Goal: Information Seeking & Learning: Learn about a topic

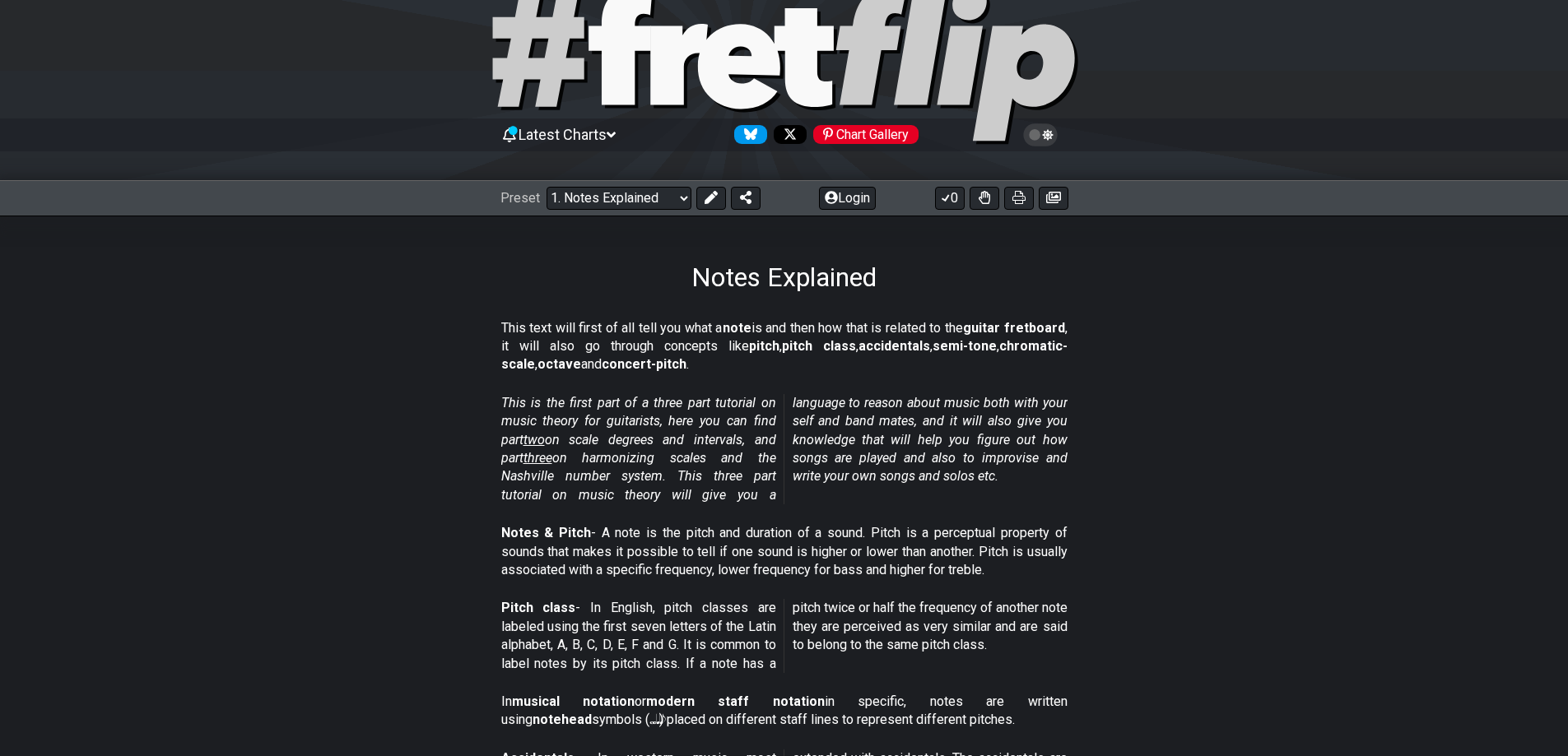
scroll to position [82, 0]
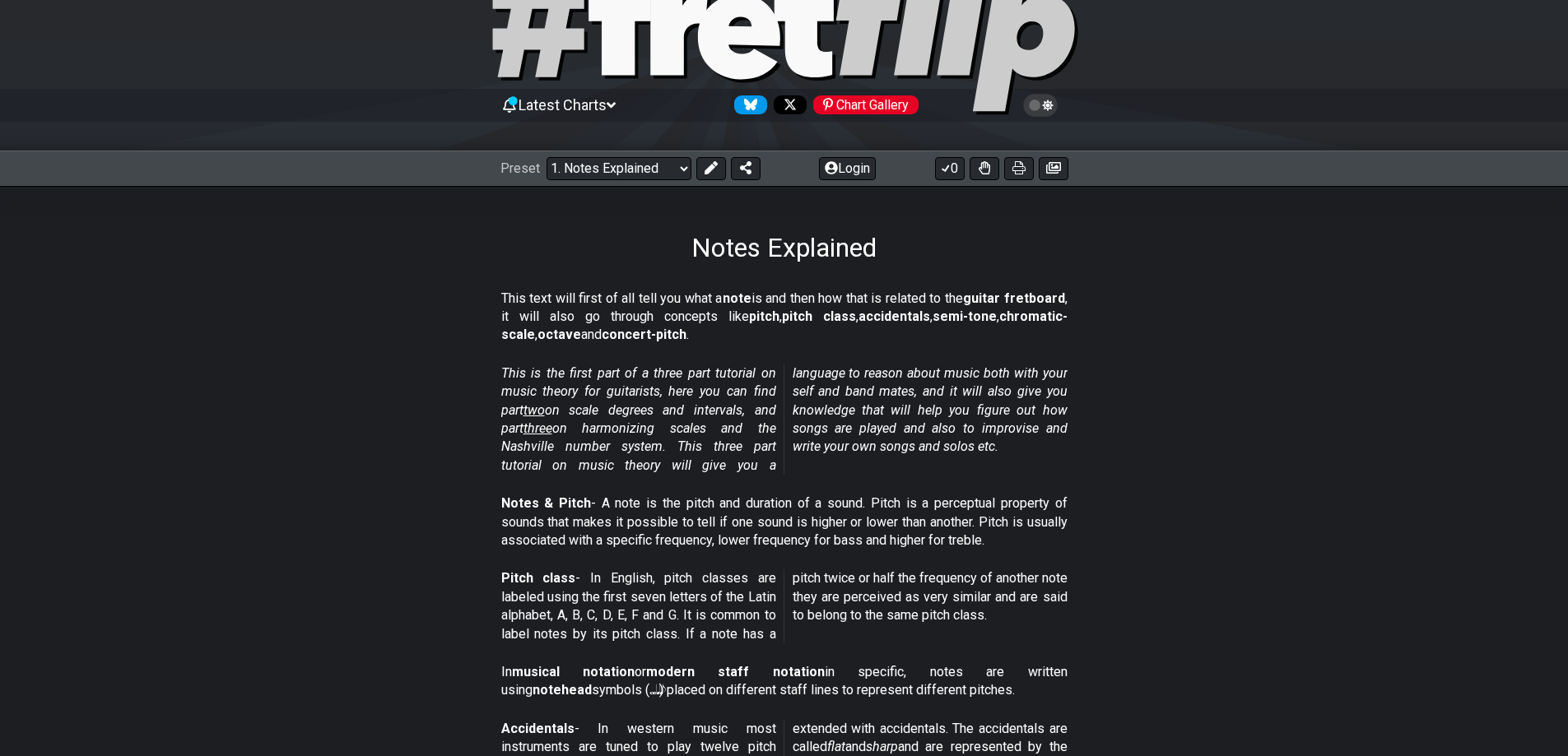
click at [691, 166] on div "Preset Welcome to #fretflip! Initial Preset Custom Preset Minor Pentatonic Majo…" at bounding box center [630, 168] width 260 height 23
click at [683, 168] on select "Welcome to #fretflip! Initial Preset Custom Preset Minor Pentatonic Major Penta…" at bounding box center [618, 168] width 145 height 23
drag, startPoint x: 1476, startPoint y: 349, endPoint x: 1463, endPoint y: 350, distance: 13.0
click at [1476, 349] on section "This text will first of all tell you what a note is and then how that is relate…" at bounding box center [784, 321] width 1568 height 75
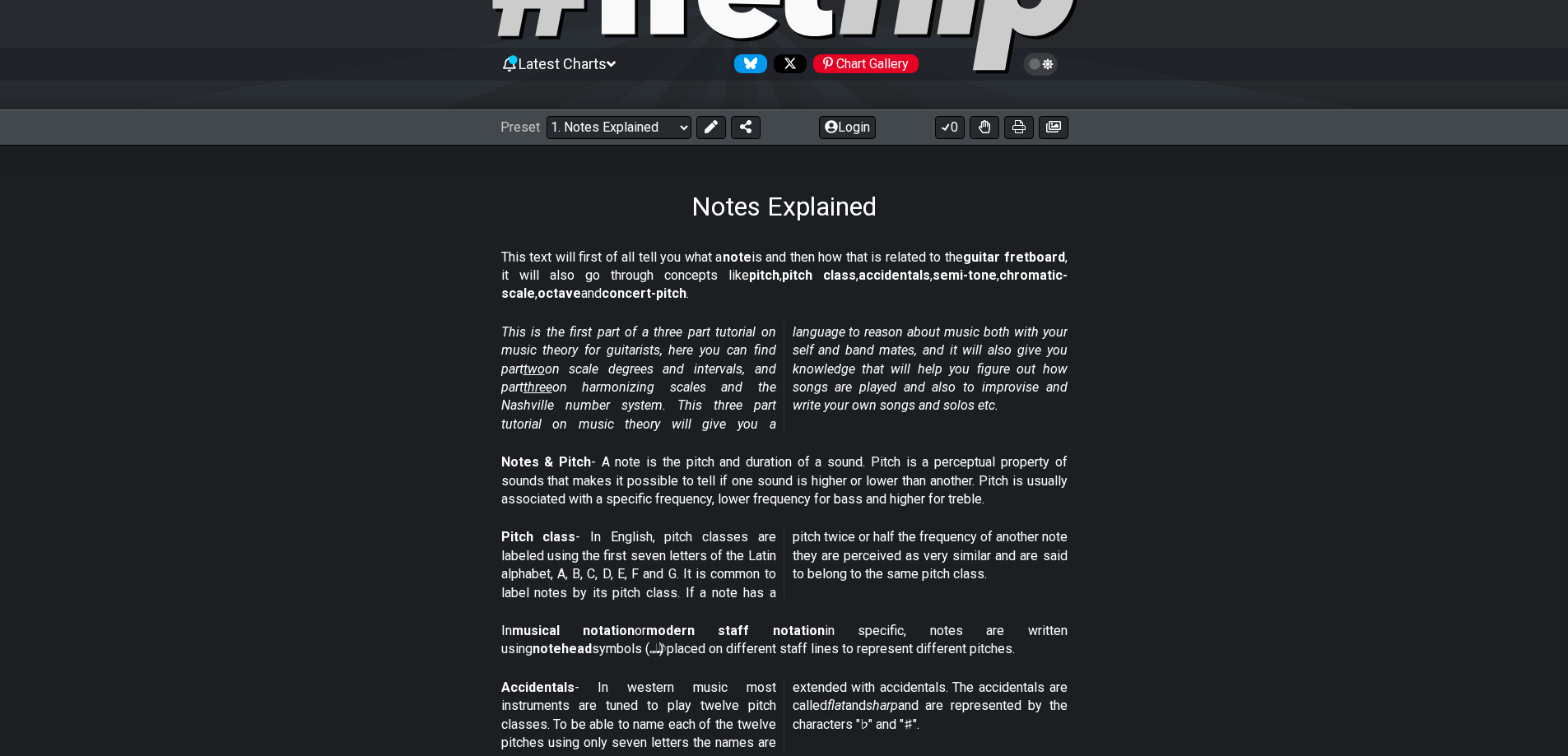
scroll to position [164, 0]
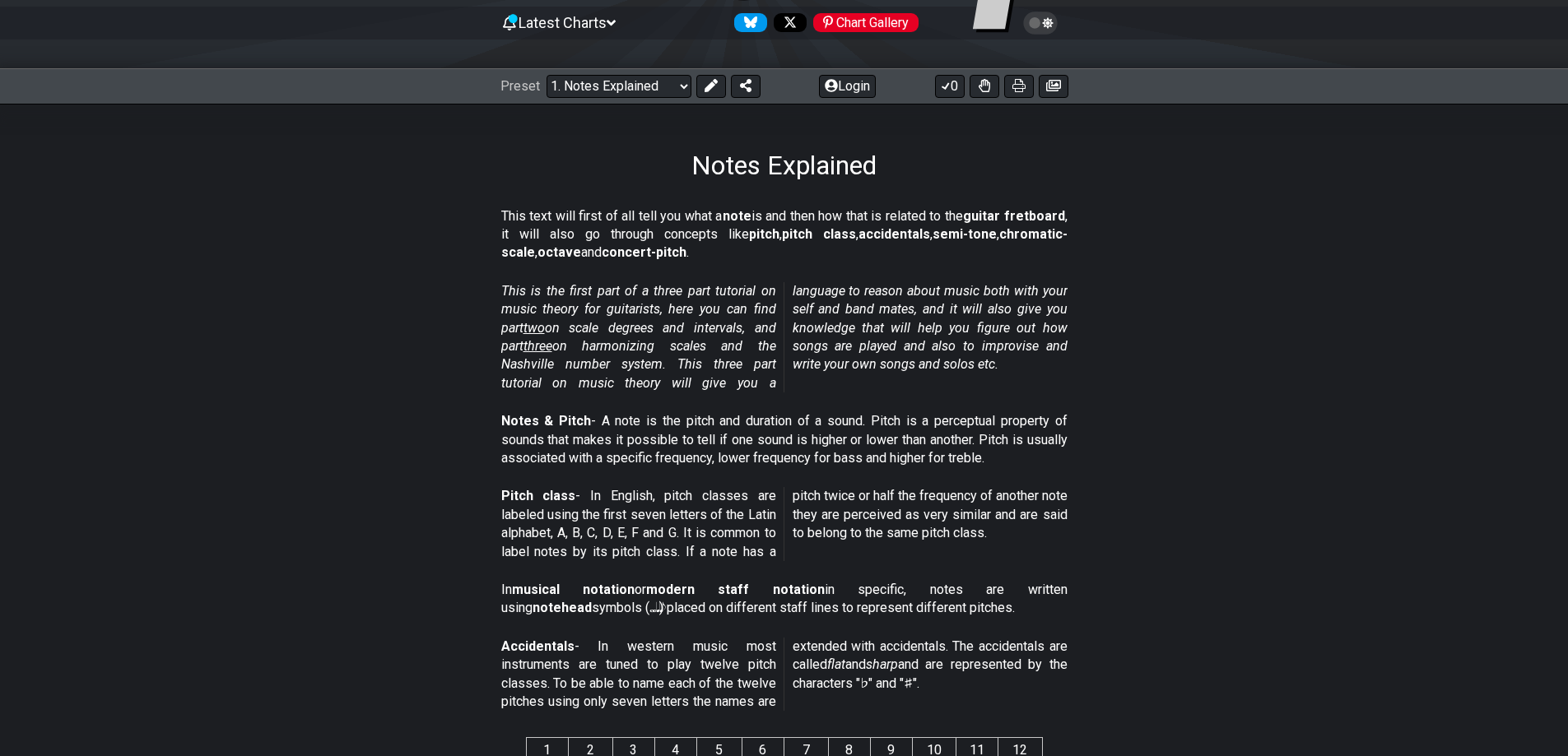
drag, startPoint x: 804, startPoint y: 352, endPoint x: 1312, endPoint y: 262, distance: 515.9
click at [1312, 262] on section "This text will first of all tell you what a note is and then how that is relate…" at bounding box center [784, 239] width 1568 height 75
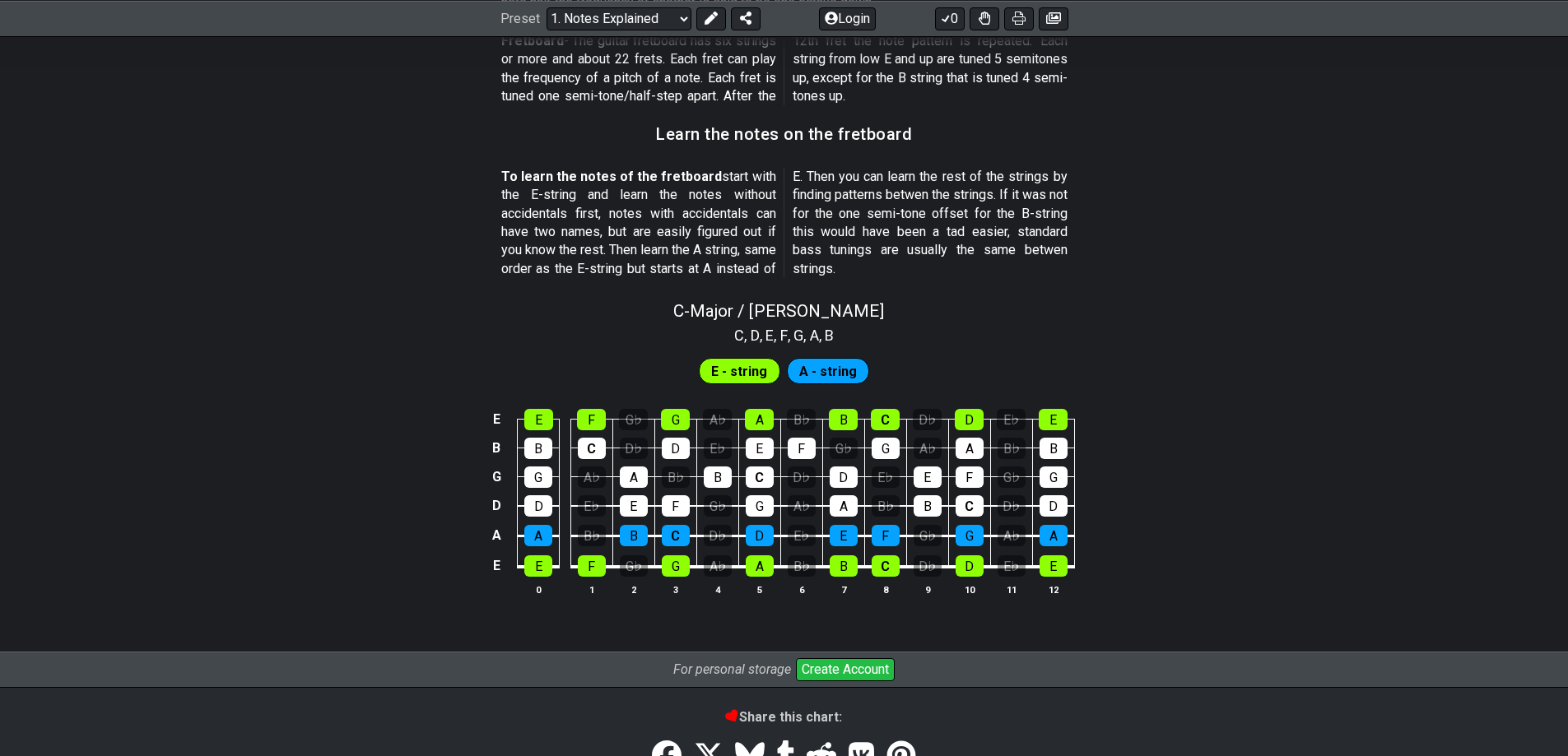
scroll to position [1481, 0]
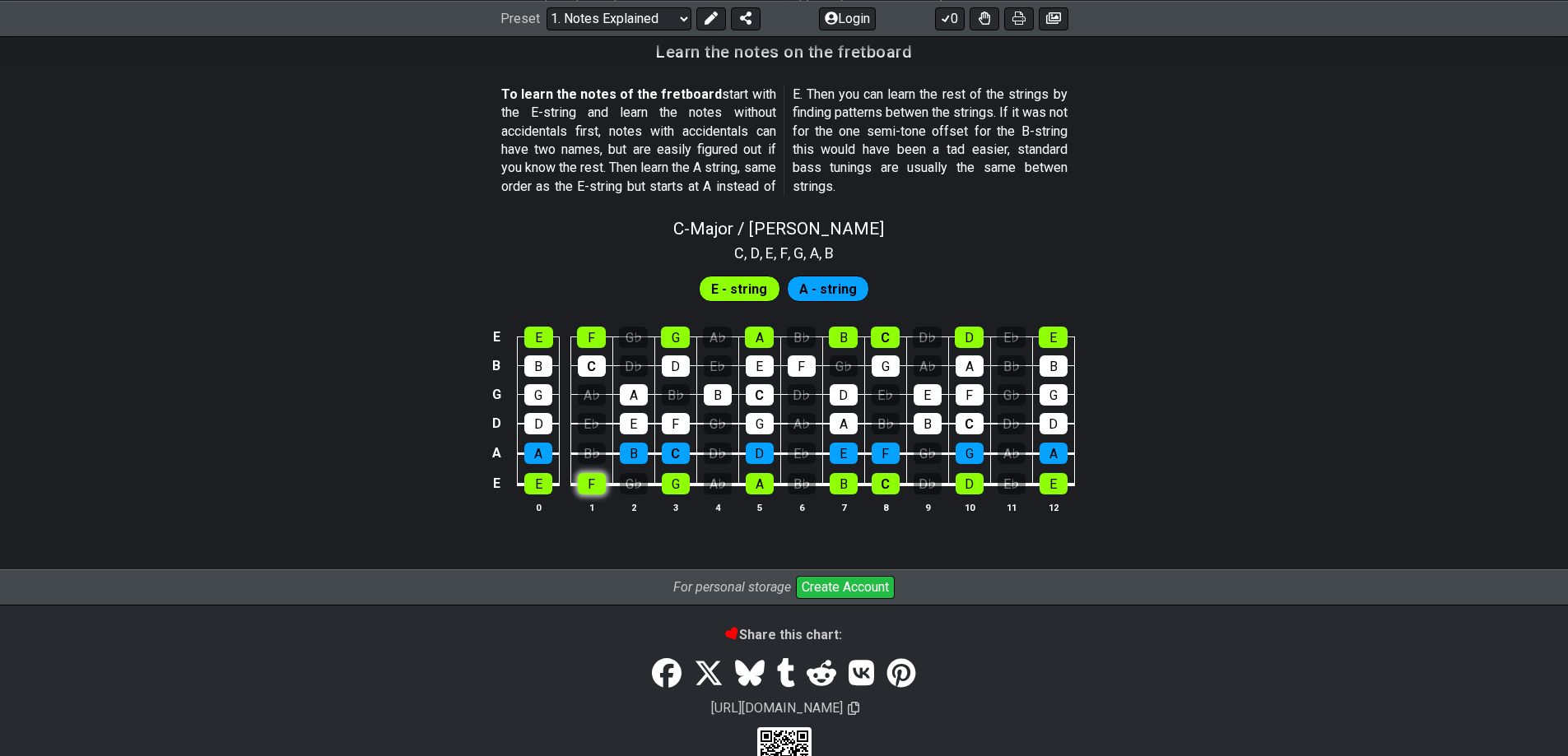
scroll to position [1458, 0]
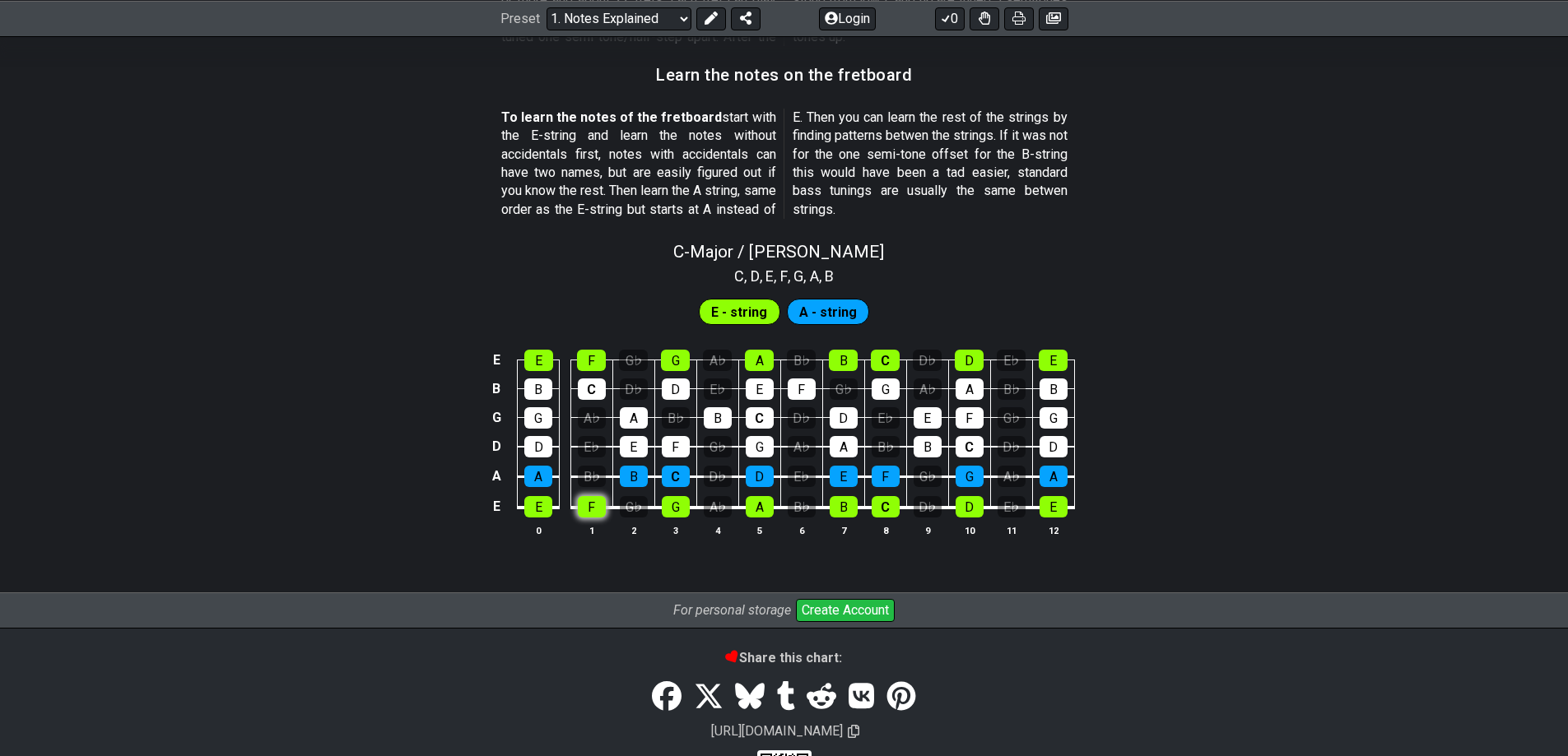
click at [588, 483] on tbody "E E F G♭ G A♭ A B♭ B C D♭ D E♭ E B B C D♭ D E♭ E F G♭ G A♭ A B♭ B G G A♭ A B♭ B…" at bounding box center [780, 428] width 588 height 193
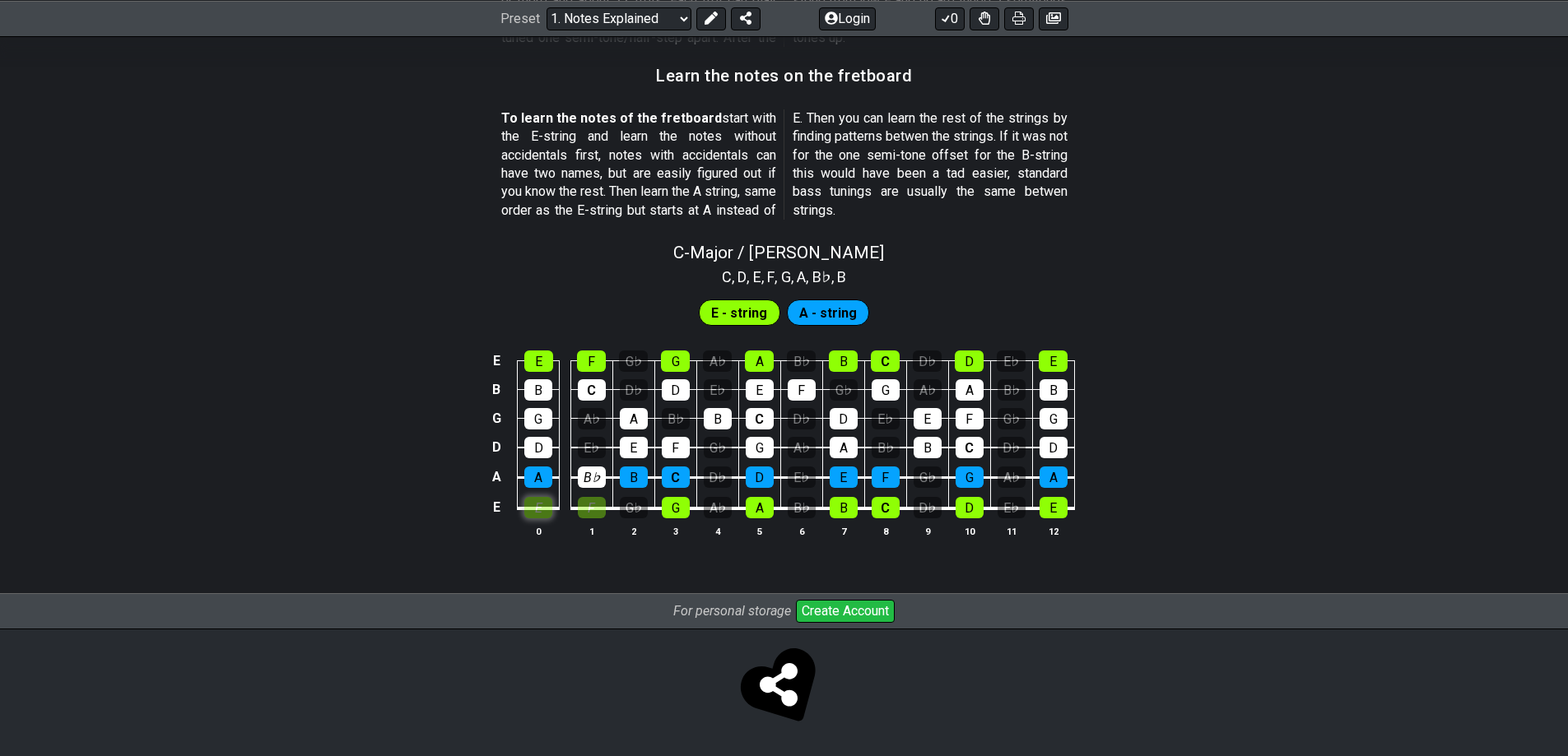
click at [537, 513] on div "E" at bounding box center [538, 507] width 28 height 21
click at [596, 505] on div "F" at bounding box center [591, 507] width 28 height 21
click at [549, 513] on div "E" at bounding box center [538, 507] width 28 height 21
click at [633, 513] on div "G♭" at bounding box center [633, 507] width 28 height 21
click at [631, 509] on div "G♭" at bounding box center [633, 507] width 28 height 21
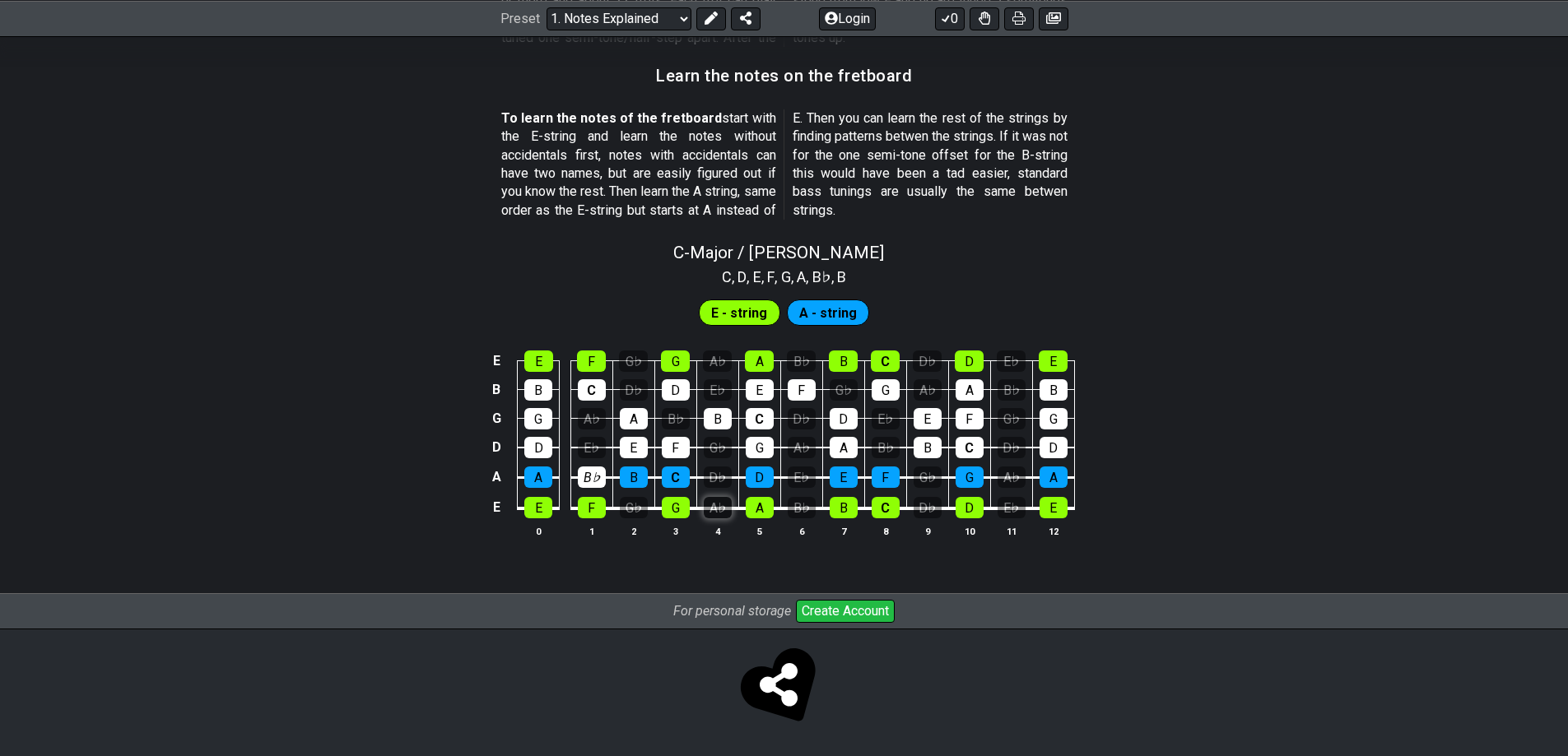
click at [725, 511] on div "A♭" at bounding box center [718, 507] width 28 height 21
click at [721, 511] on div "A♭" at bounding box center [718, 507] width 28 height 21
click at [672, 414] on div "B♭" at bounding box center [676, 418] width 28 height 21
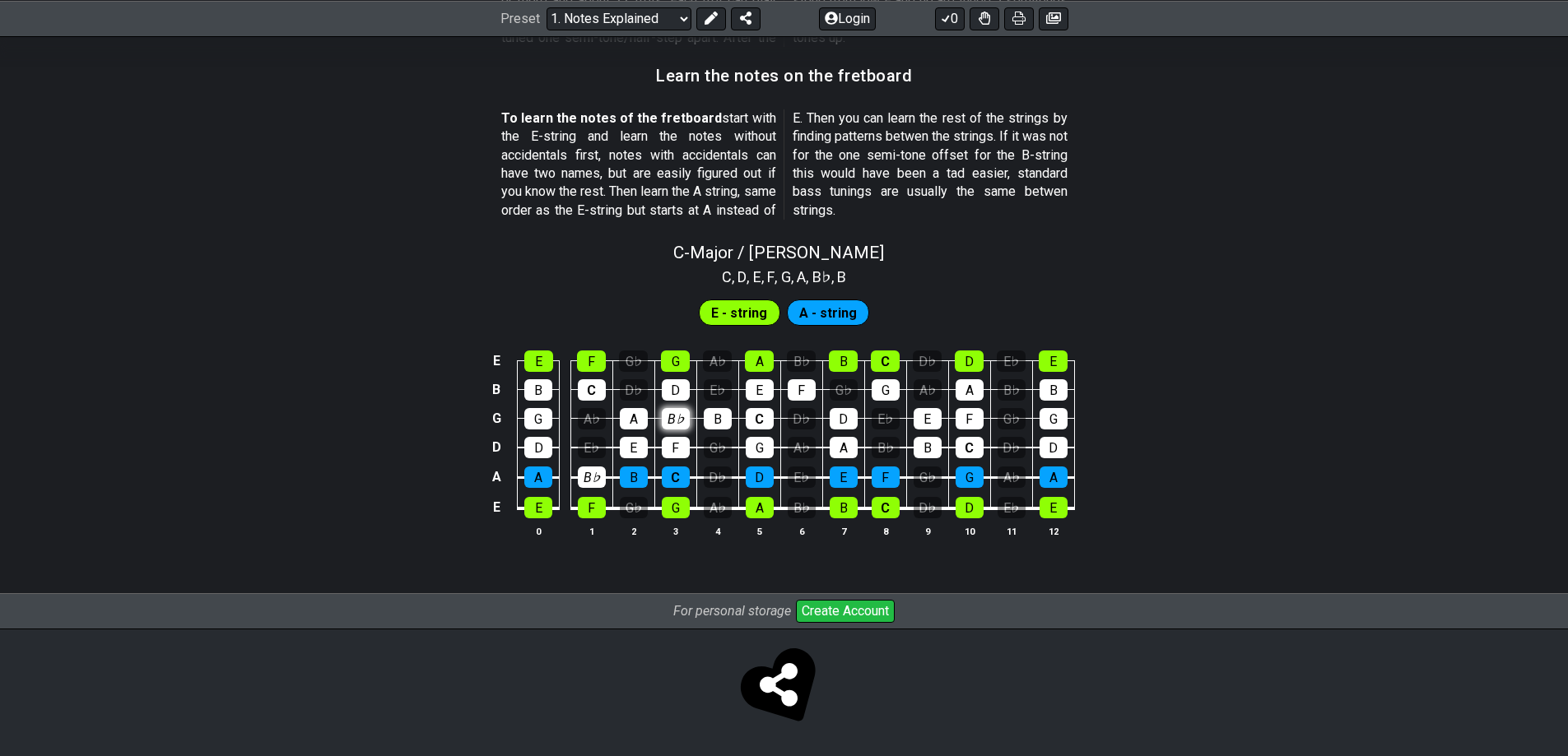
click at [672, 414] on div "B♭" at bounding box center [676, 418] width 28 height 21
click at [588, 509] on div "F" at bounding box center [591, 507] width 28 height 21
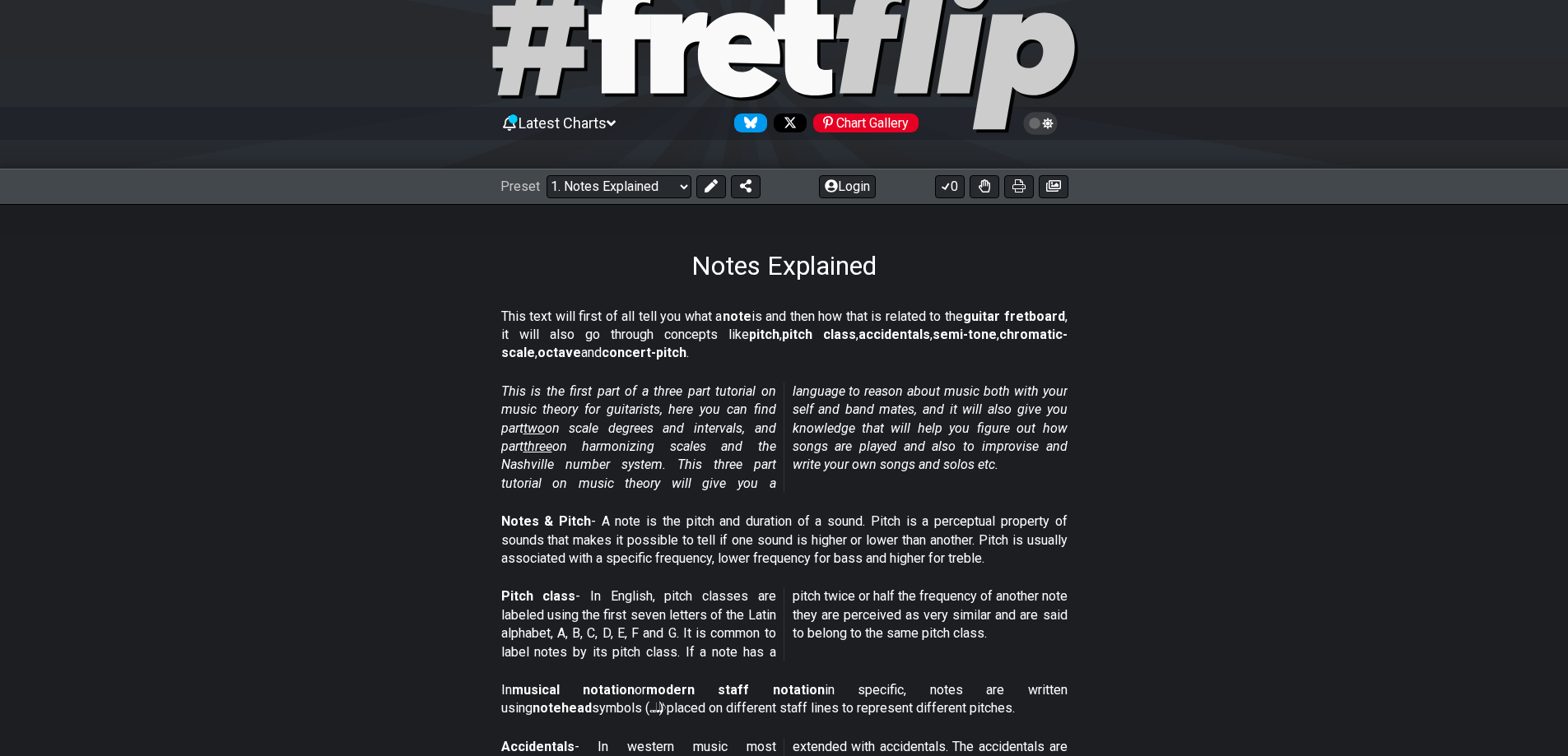
scroll to position [0, 0]
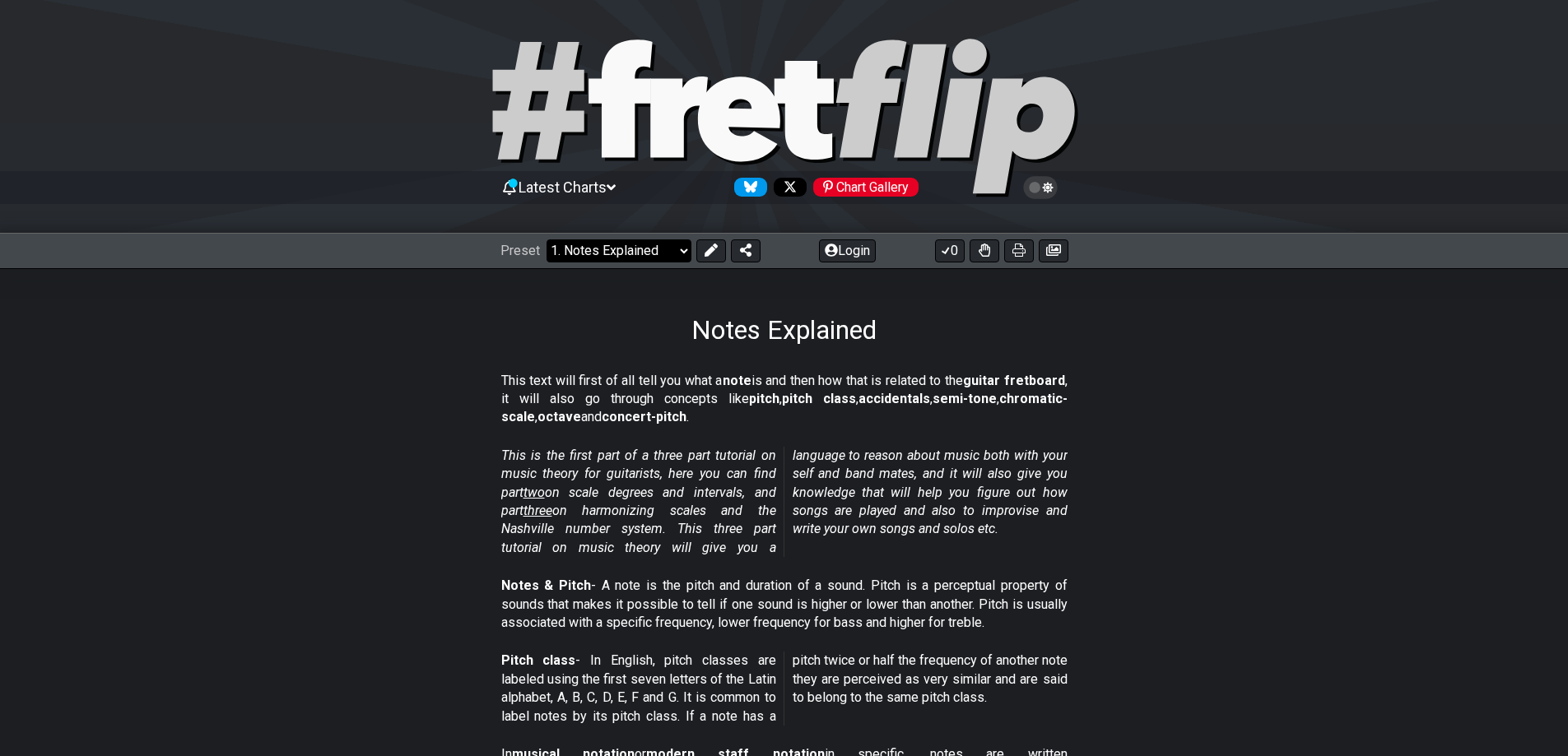
click at [641, 257] on select "Welcome to #fretflip! Initial Preset Custom Preset Minor Pentatonic Major Penta…" at bounding box center [618, 251] width 145 height 23
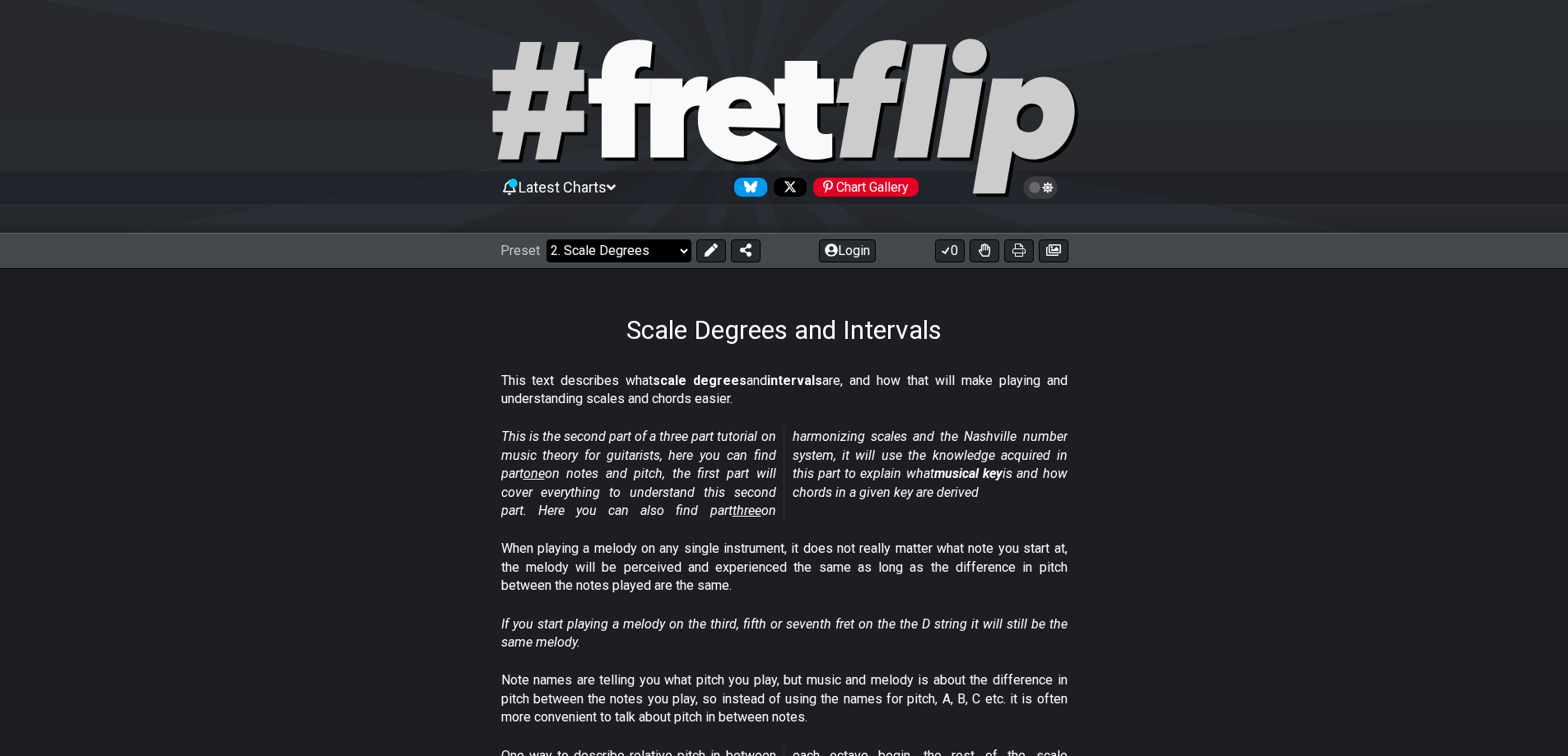
click at [624, 250] on select "Welcome to #fretflip! Initial Preset Custom Preset Minor Pentatonic Major Penta…" at bounding box center [618, 251] width 145 height 23
click at [1364, 395] on section "This text describes what scale degrees and intervals are, and how that will mak…" at bounding box center [784, 393] width 1568 height 56
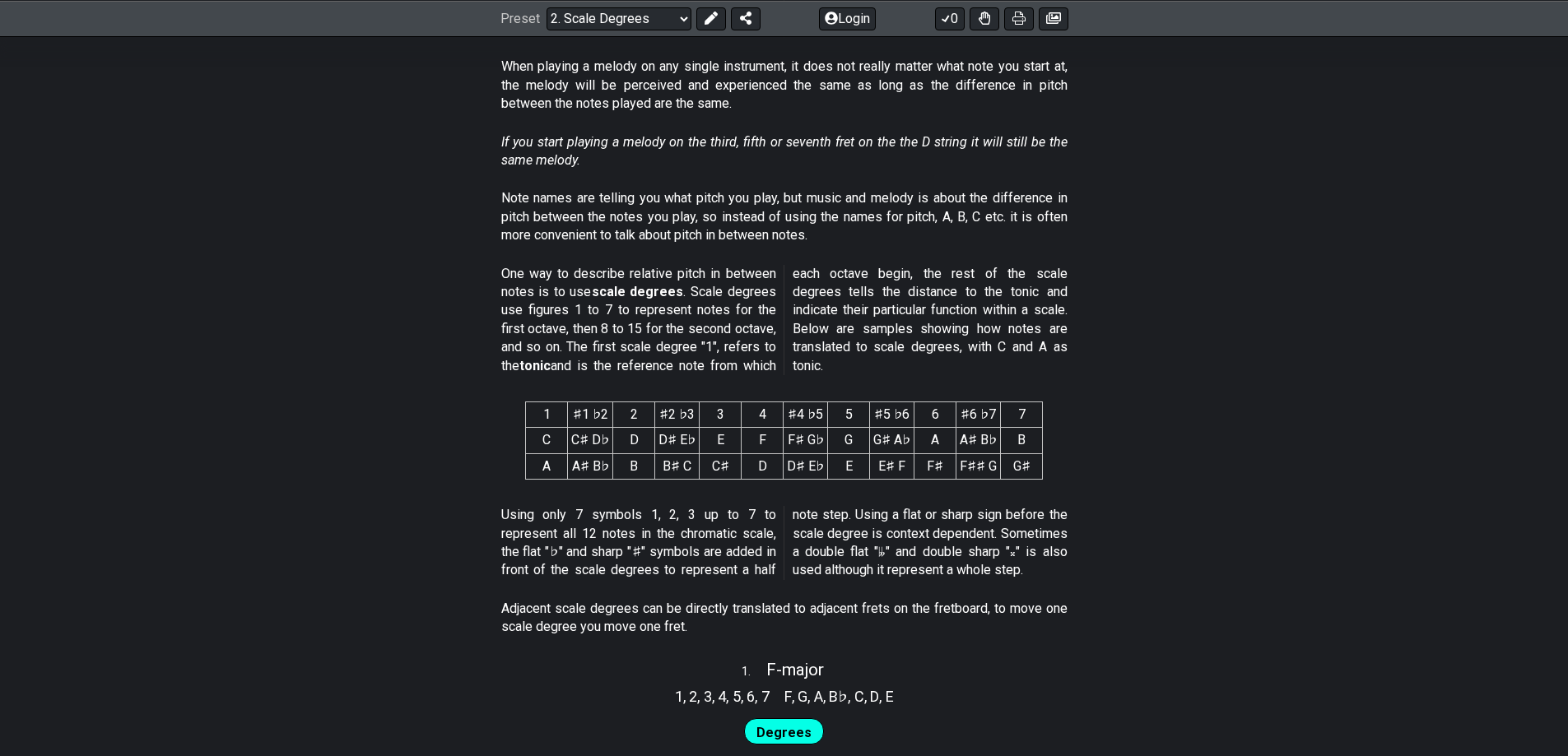
scroll to position [576, 0]
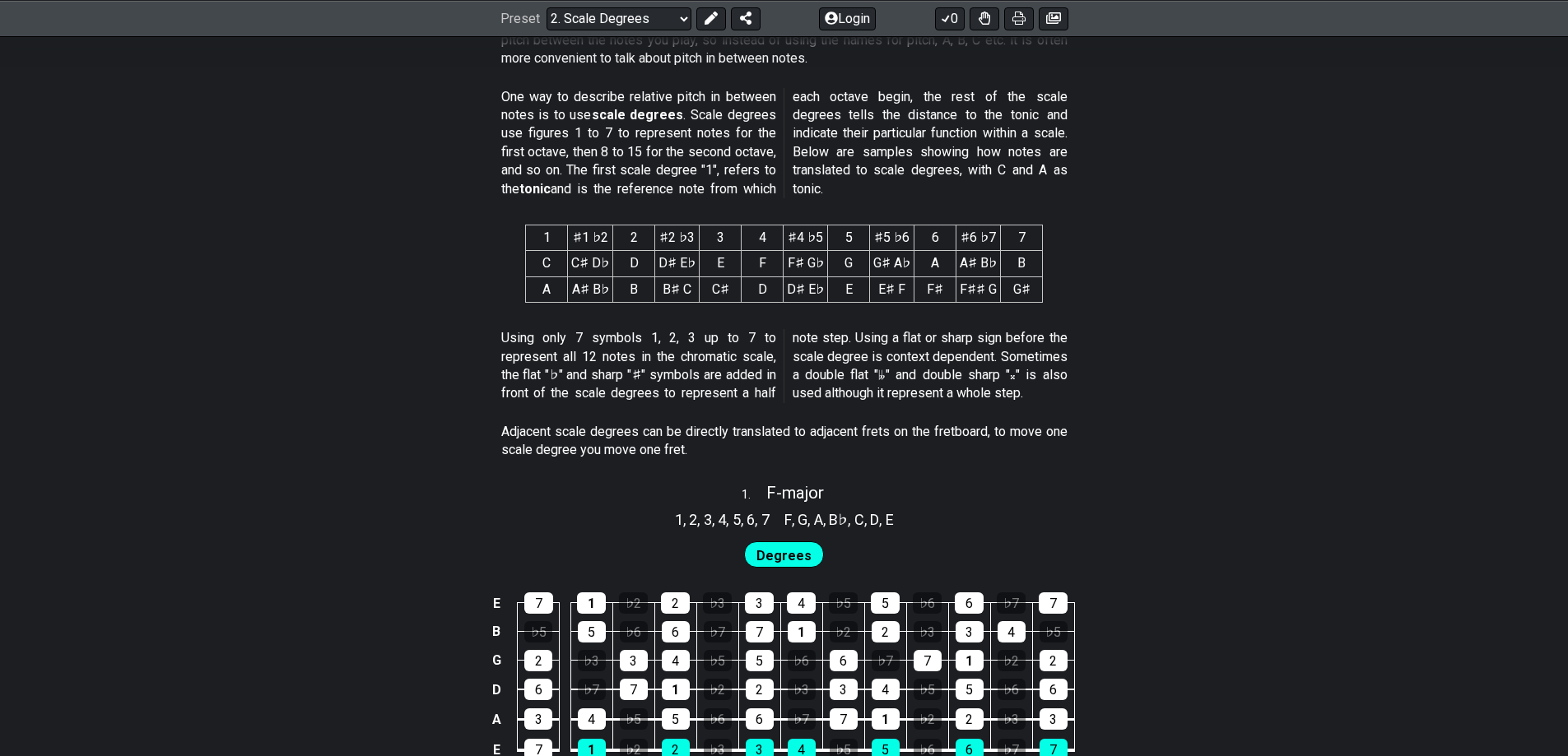
drag, startPoint x: 854, startPoint y: 704, endPoint x: 1068, endPoint y: 697, distance: 214.1
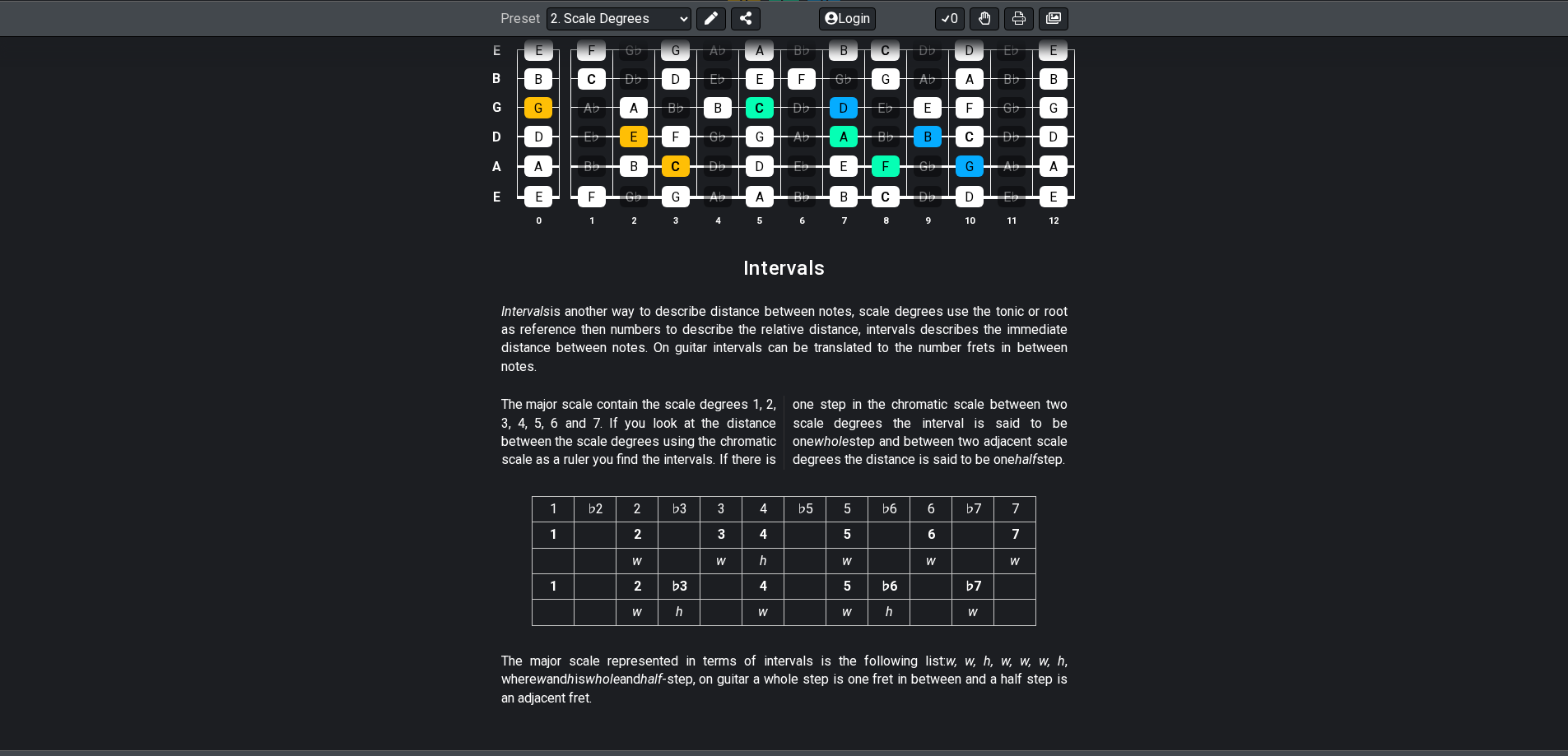
scroll to position [4279, 0]
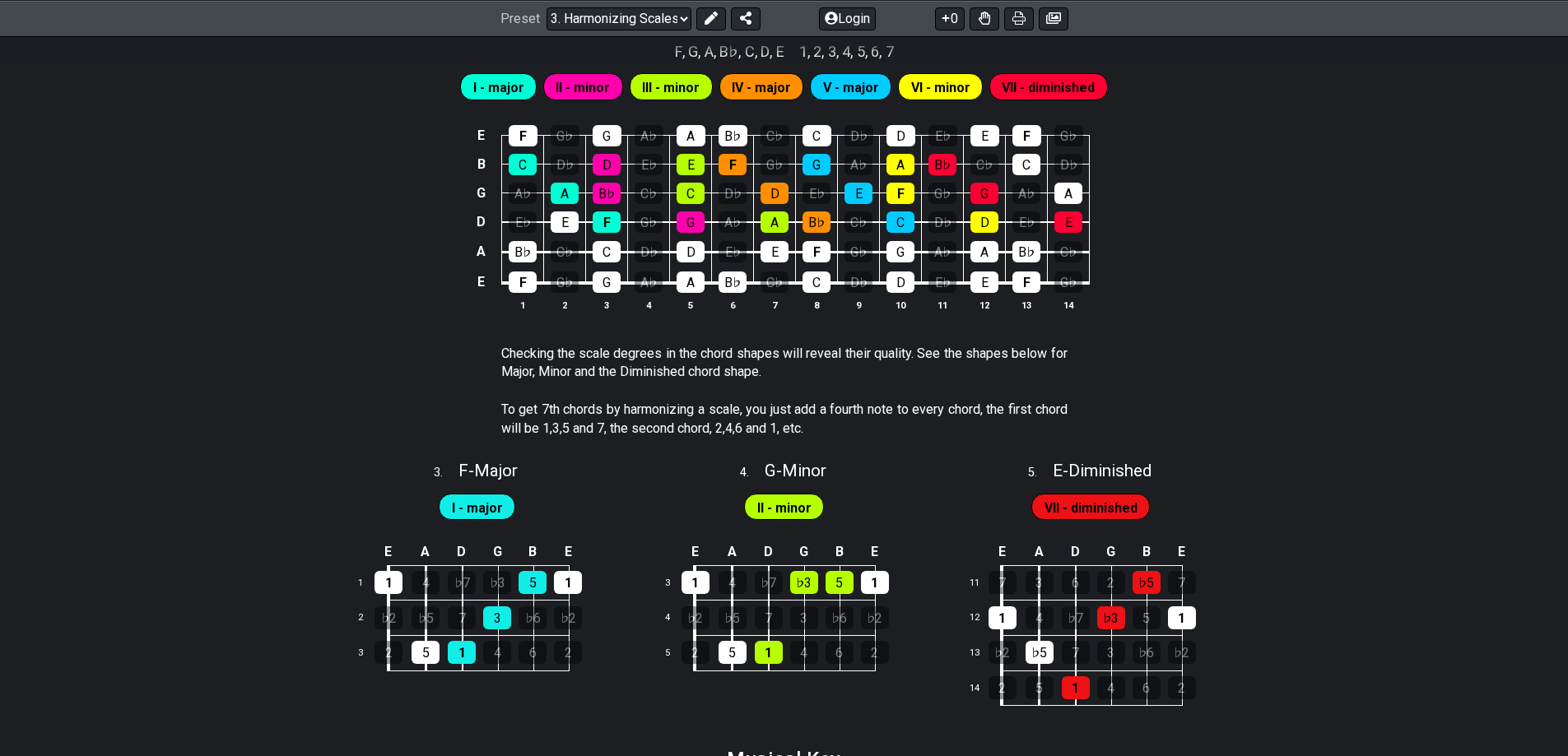
scroll to position [1173, 0]
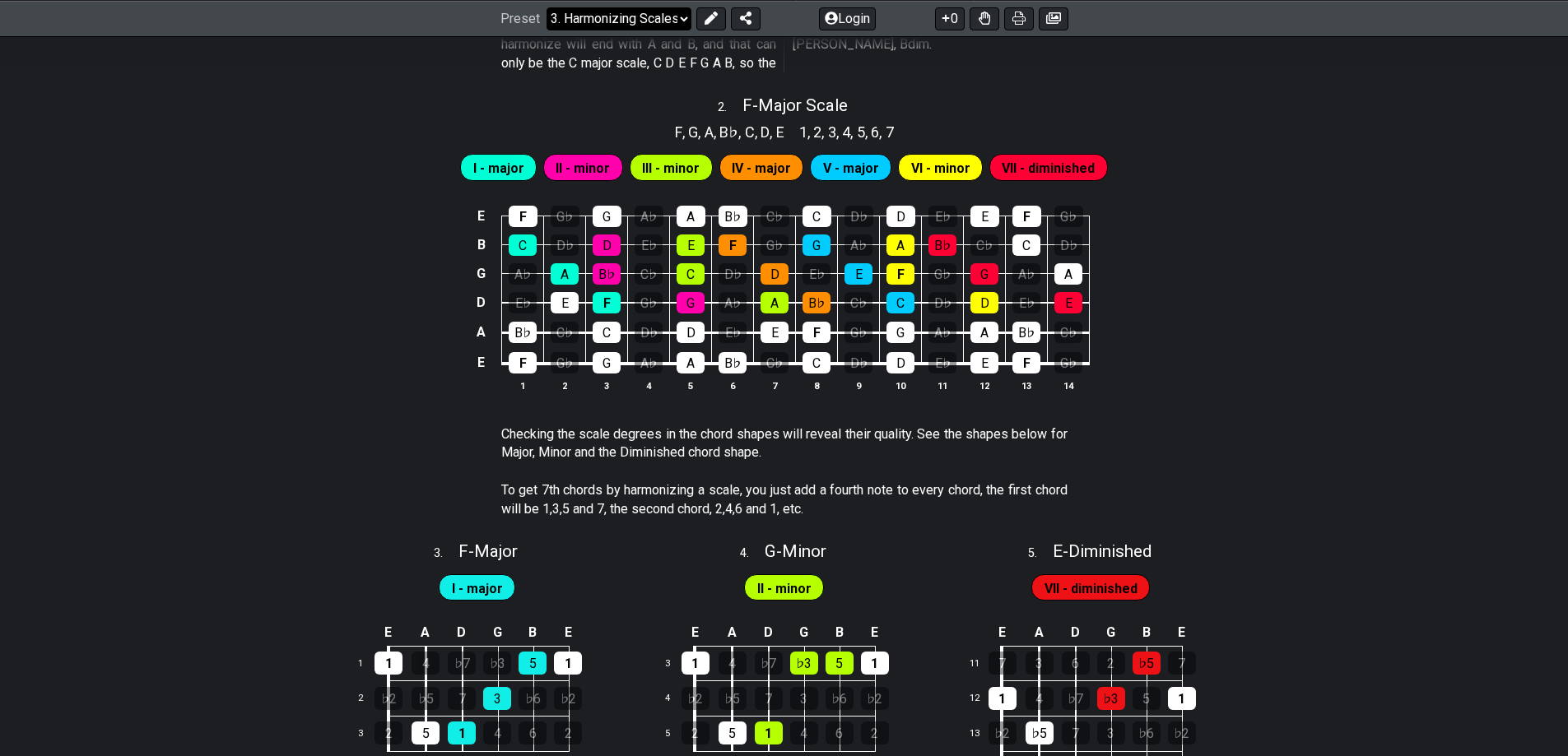
click at [630, 24] on select "Welcome to #fretflip! Initial Preset Custom Preset Minor Pentatonic Major Penta…" at bounding box center [618, 18] width 145 height 23
click at [547, 30] on select "Welcome to #fretflip! Initial Preset Custom Preset Minor Pentatonic Major Penta…" at bounding box center [618, 18] width 145 height 23
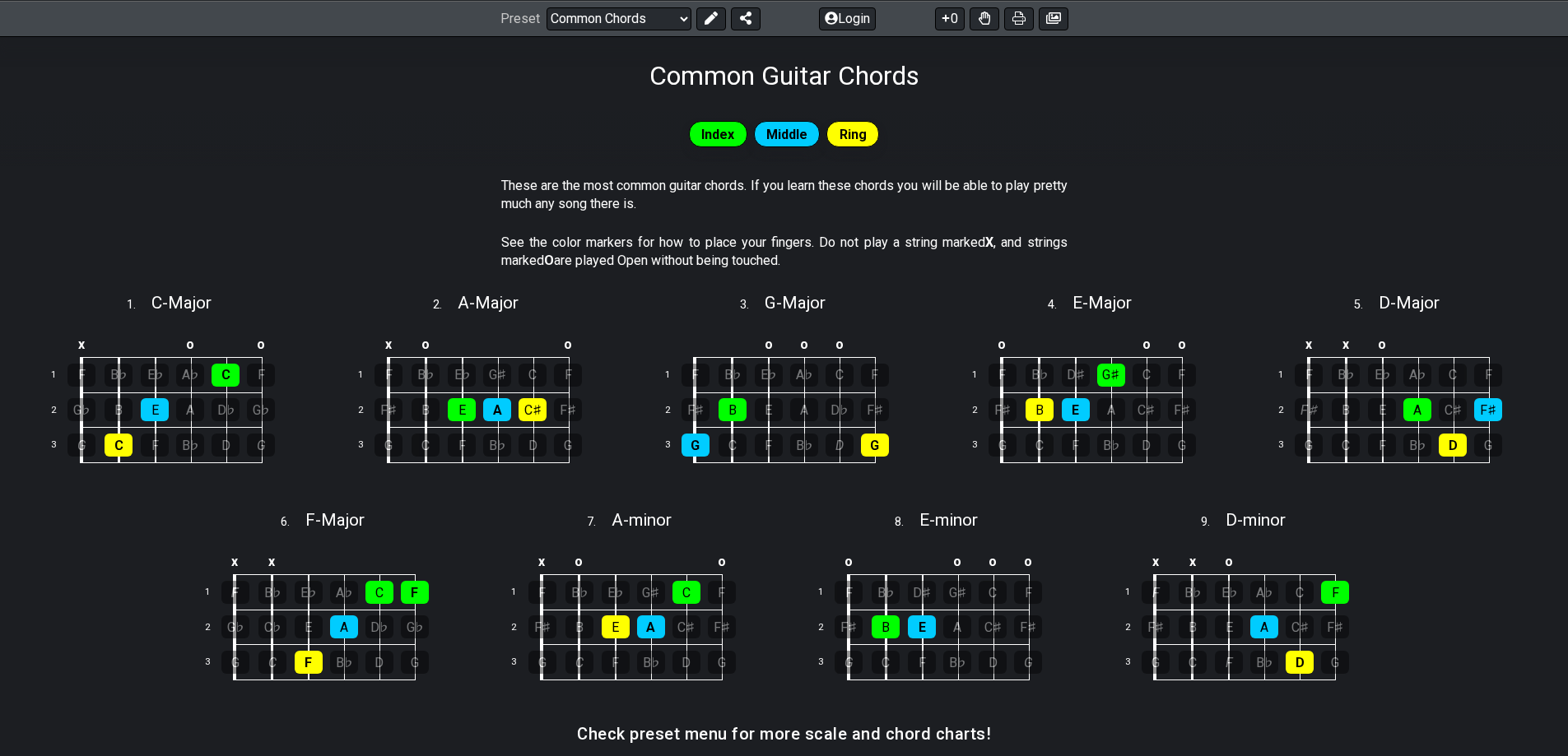
scroll to position [253, 0]
click at [619, 16] on select "Welcome to #fretflip! Initial Preset Custom Preset Minor Pentatonic Major Penta…" at bounding box center [618, 18] width 145 height 23
click at [547, 7] on select "Welcome to #fretflip! Initial Preset Custom Preset Minor Pentatonic Major Penta…" at bounding box center [618, 18] width 145 height 23
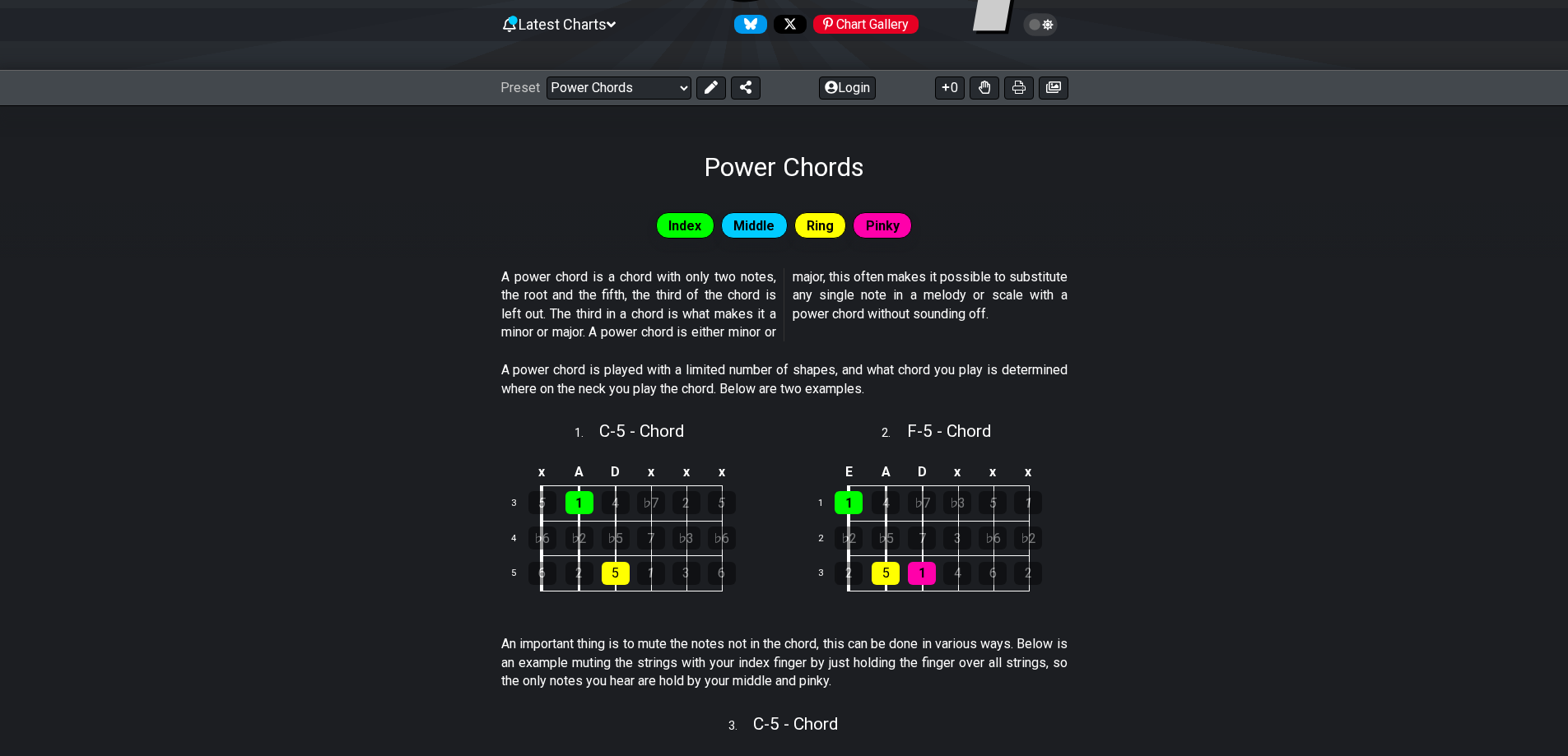
scroll to position [82, 0]
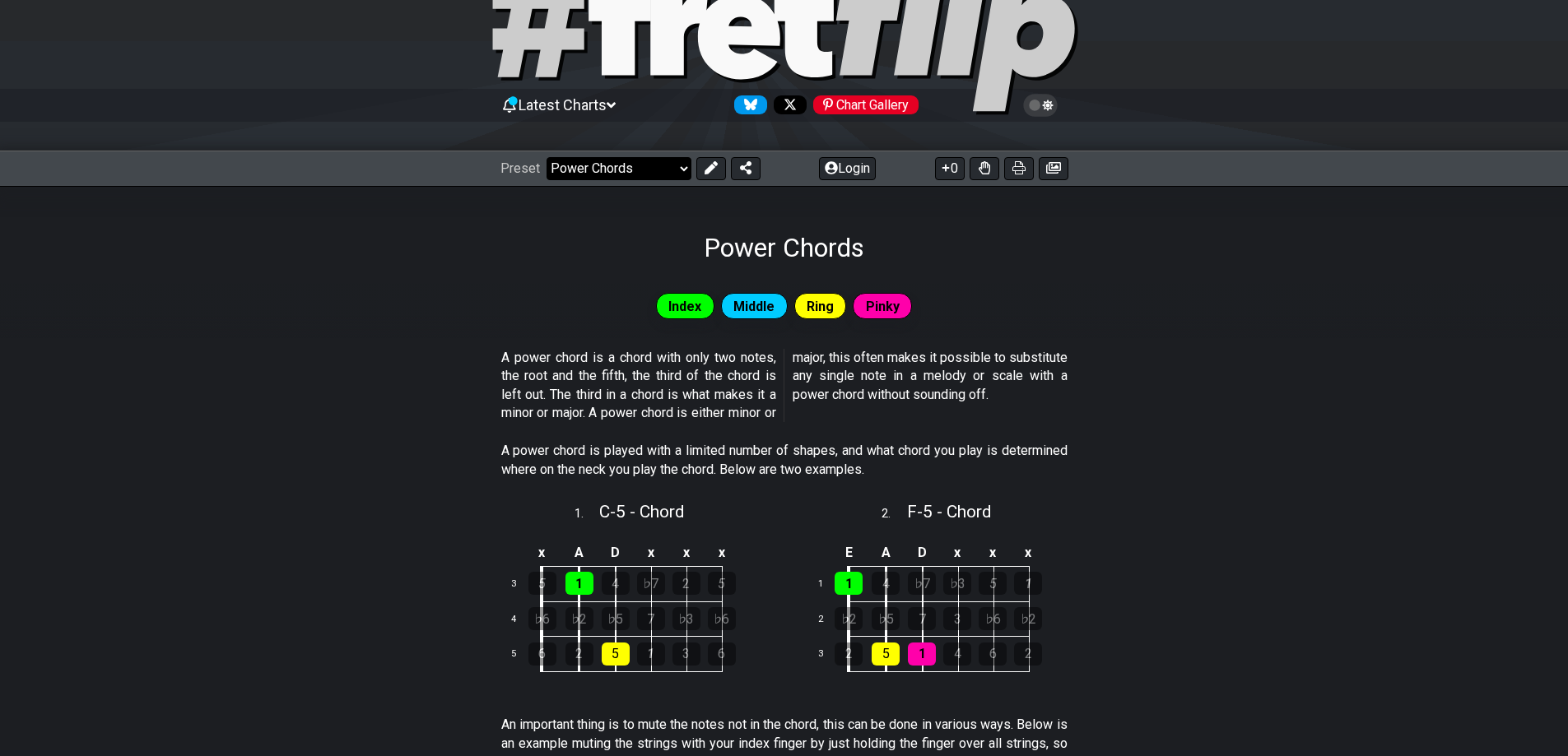
click at [648, 177] on select "Welcome to #fretflip! Initial Preset Custom Preset Minor Pentatonic Major Penta…" at bounding box center [618, 168] width 145 height 23
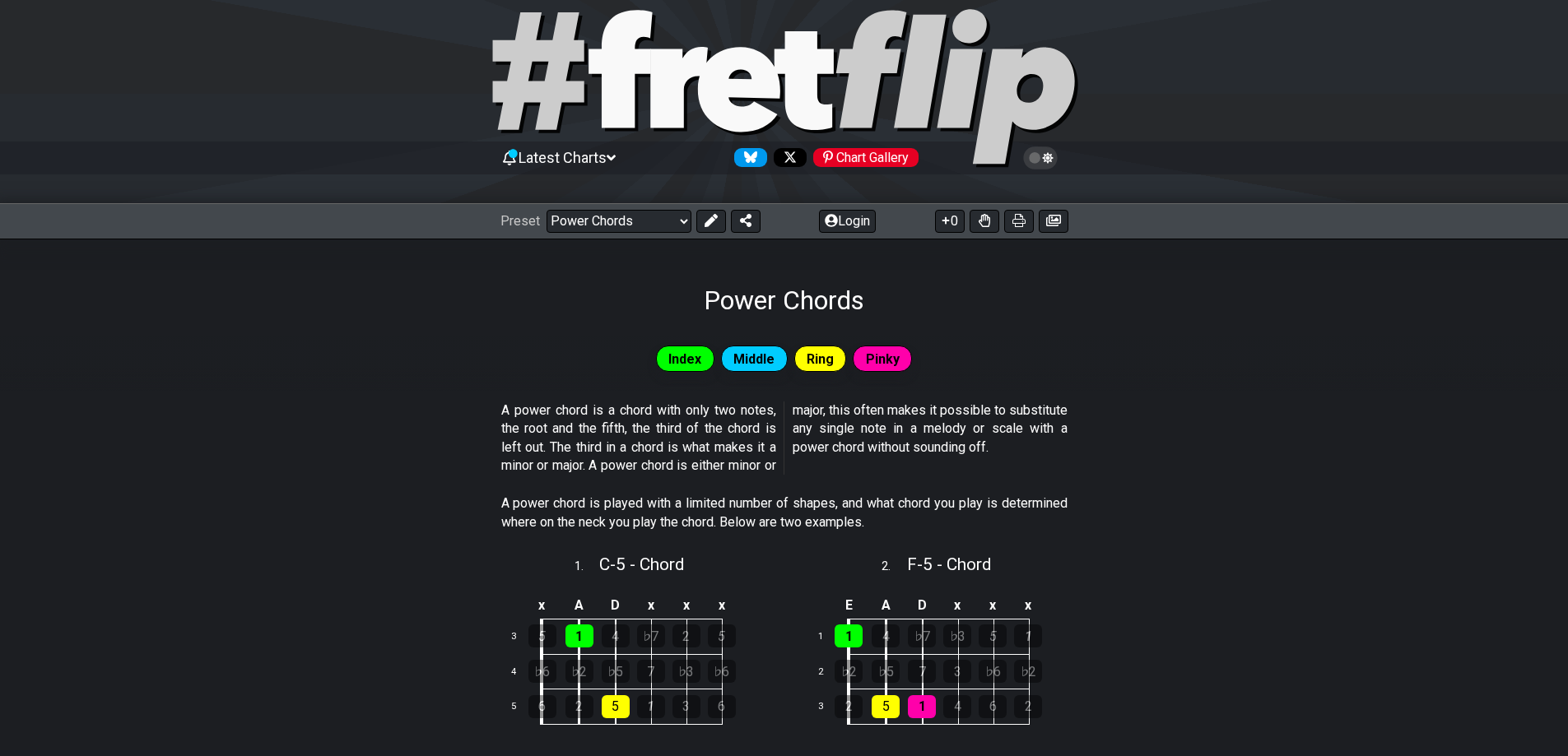
scroll to position [0, 0]
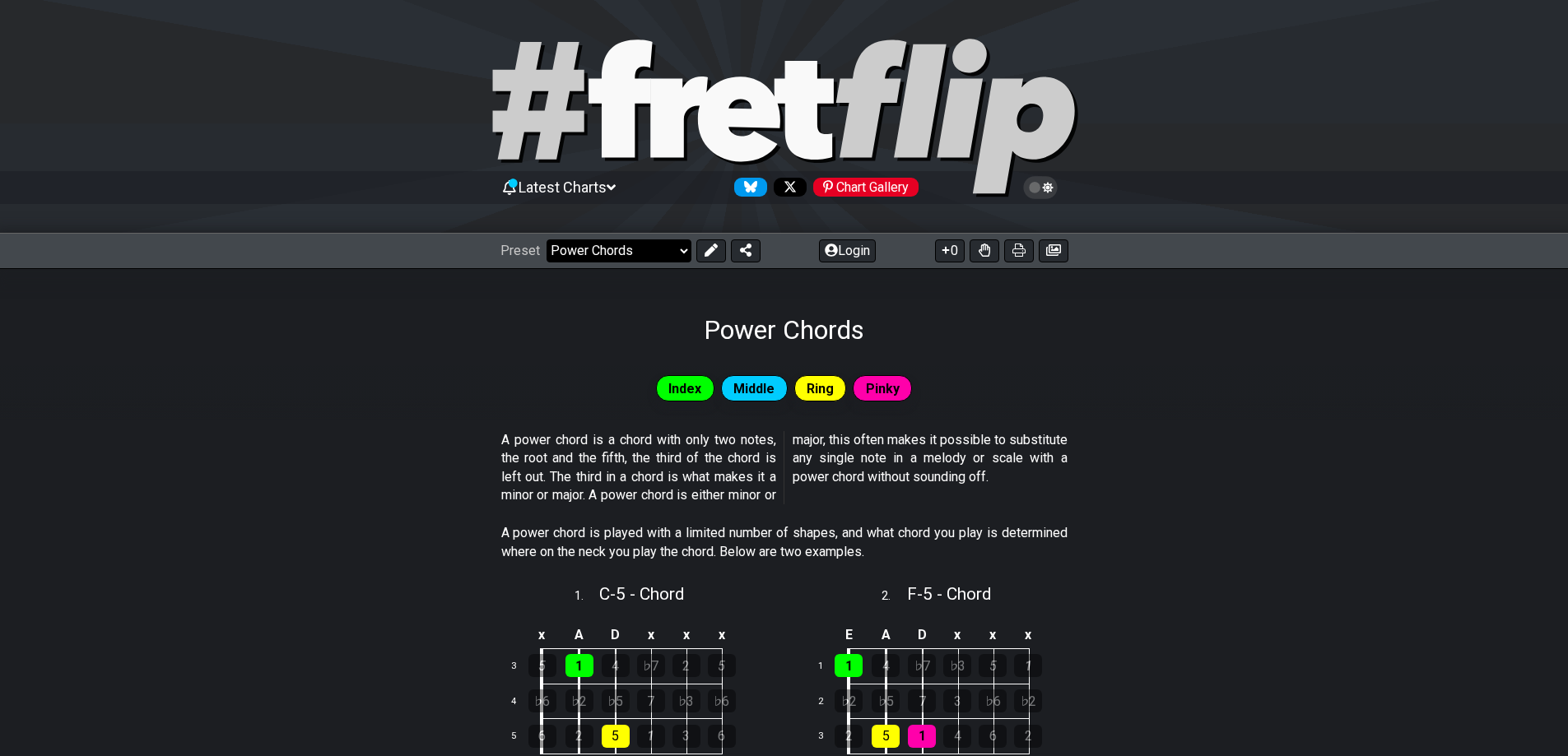
click at [684, 254] on select "Welcome to #fretflip! Initial Preset Custom Preset Minor Pentatonic Major Penta…" at bounding box center [618, 251] width 145 height 23
click at [547, 239] on select "Welcome to #fretflip! Initial Preset Custom Preset Minor Pentatonic Major Penta…" at bounding box center [618, 251] width 145 height 23
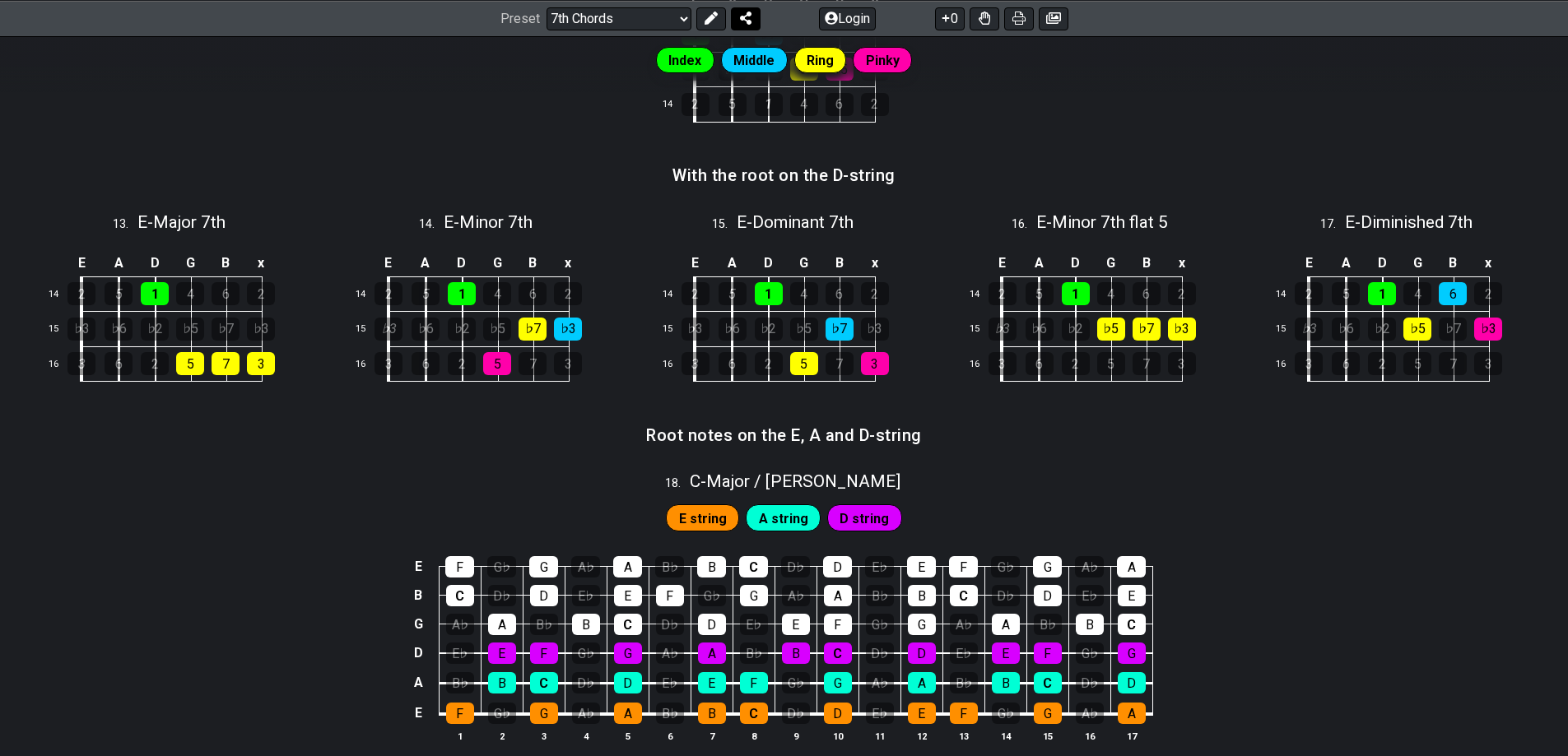
scroll to position [1234, 0]
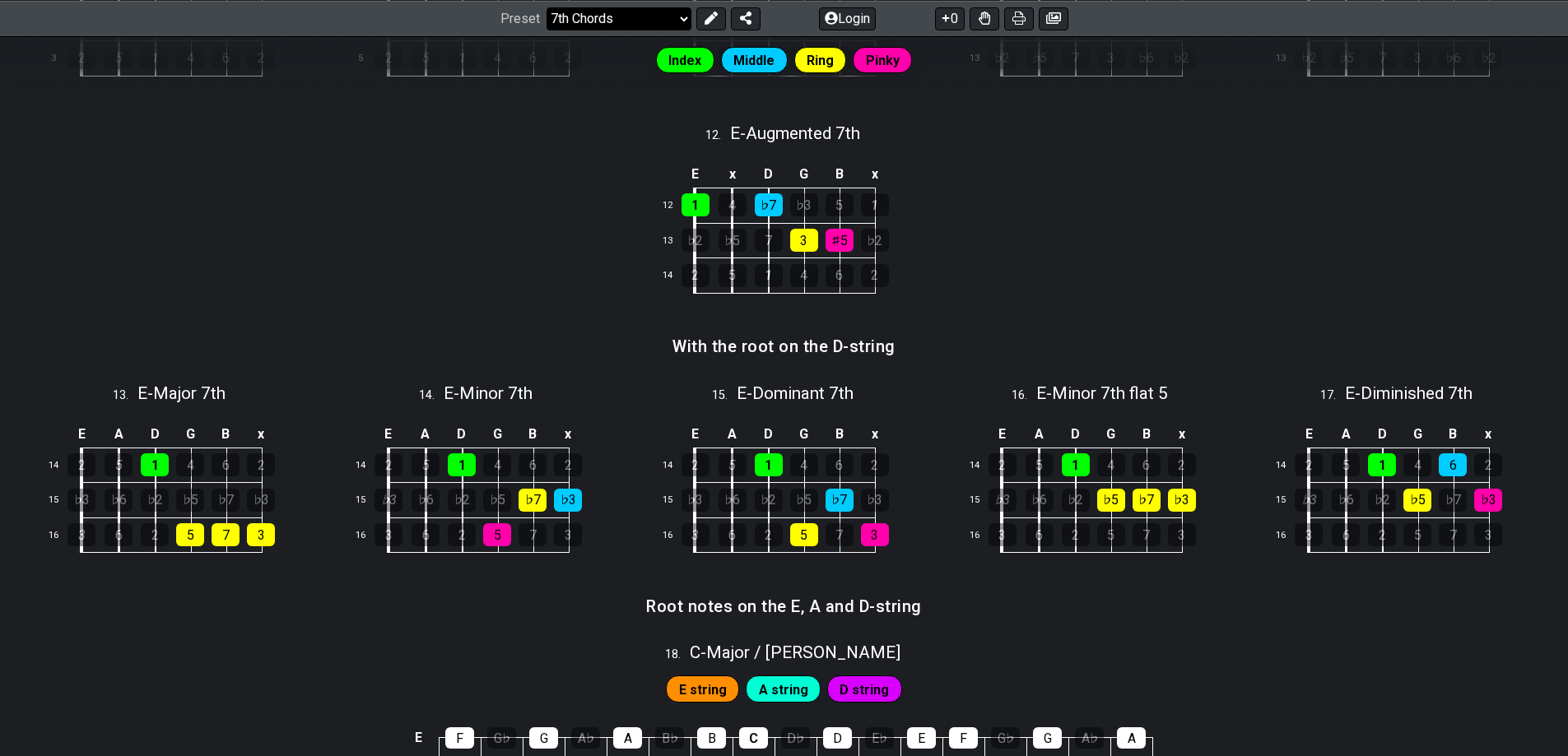
click at [672, 11] on select "Welcome to #fretflip! Initial Preset Custom Preset Minor Pentatonic Major Penta…" at bounding box center [618, 18] width 145 height 23
click at [547, 30] on select "Welcome to #fretflip! Initial Preset Custom Preset Minor Pentatonic Major Penta…" at bounding box center [618, 18] width 145 height 23
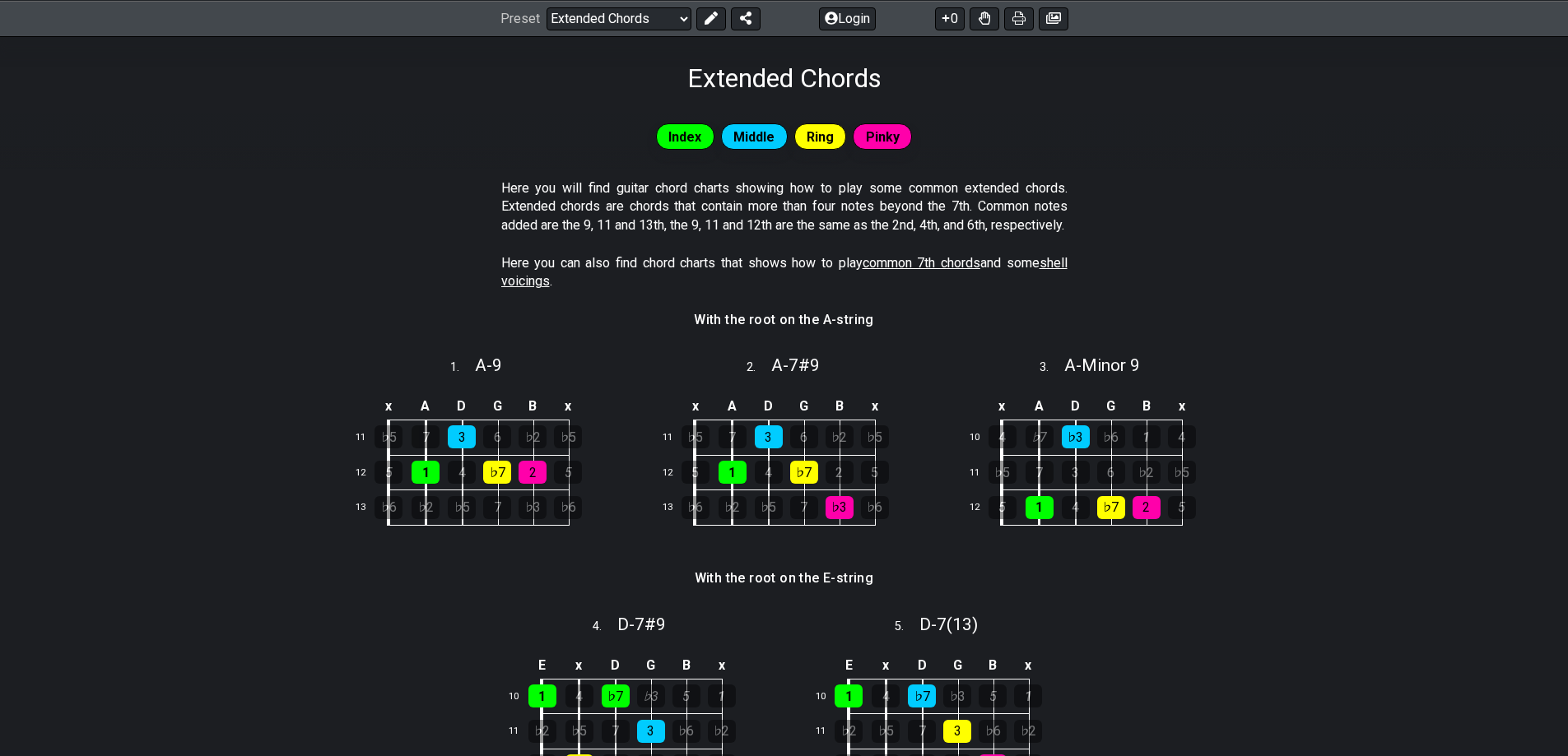
scroll to position [82, 0]
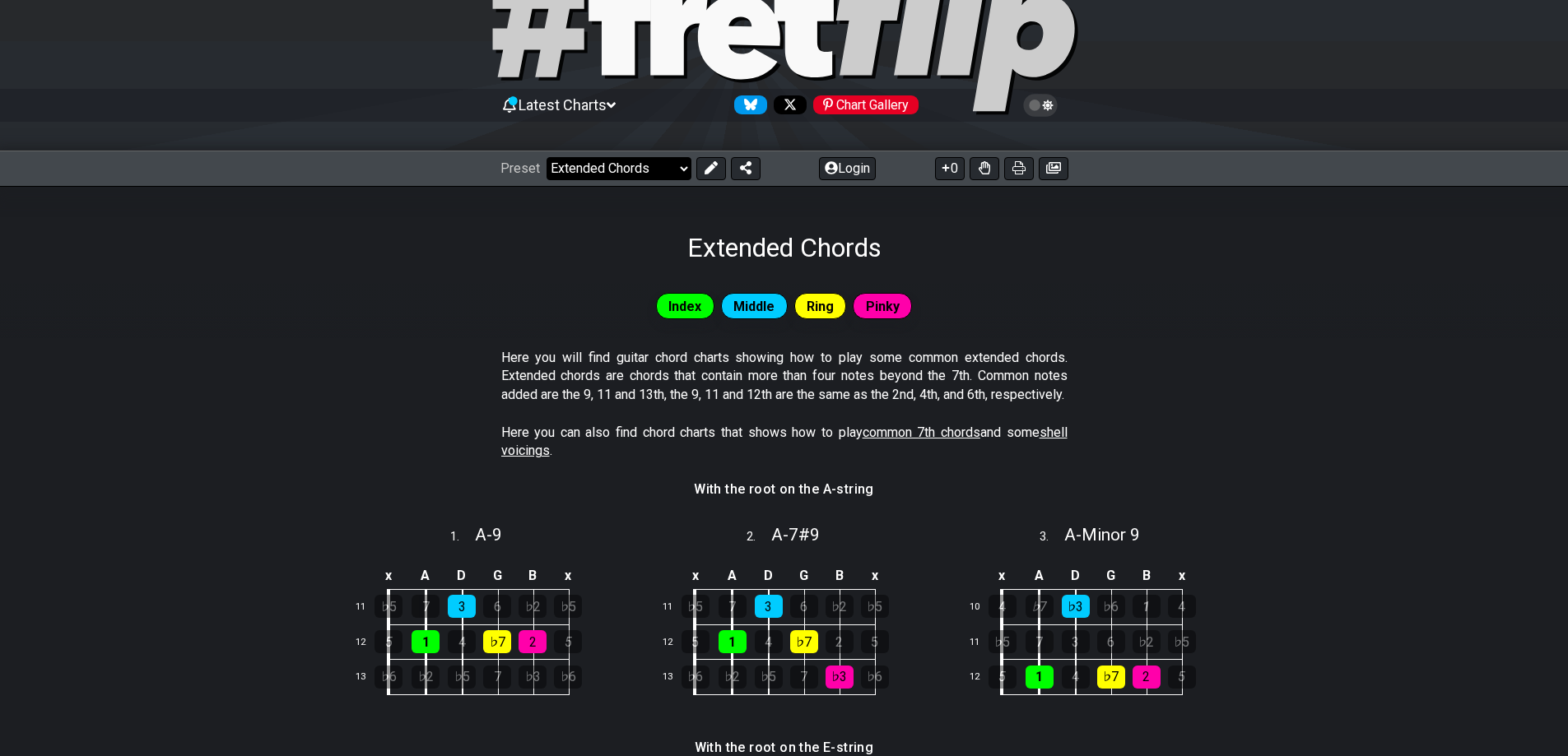
click at [659, 165] on select "Welcome to #fretflip! Initial Preset Custom Preset Minor Pentatonic Major Penta…" at bounding box center [618, 168] width 145 height 23
click at [547, 157] on select "Welcome to #fretflip! Initial Preset Custom Preset Minor Pentatonic Major Penta…" at bounding box center [618, 168] width 145 height 23
select select "/how-to-solo"
select select "C"
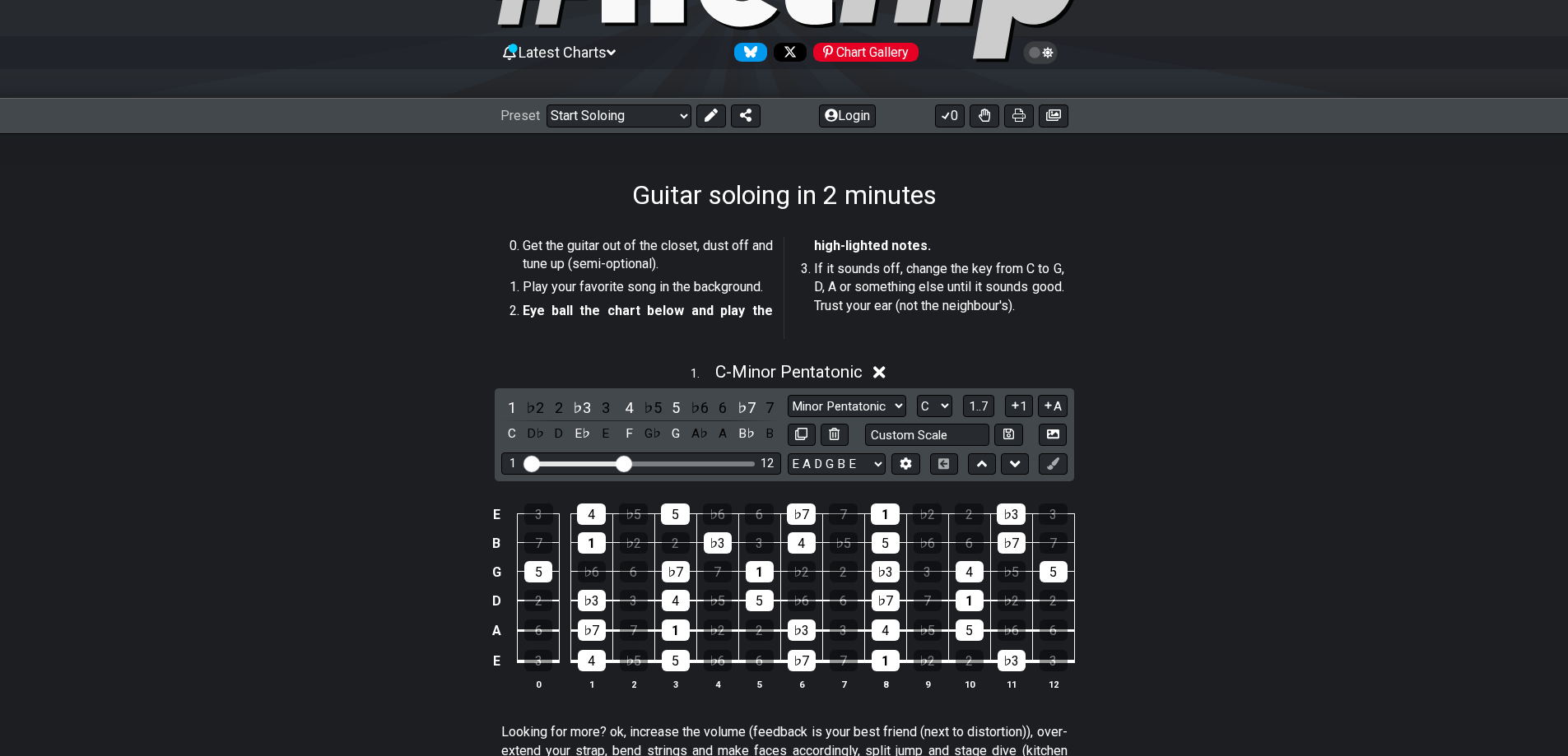
scroll to position [164, 0]
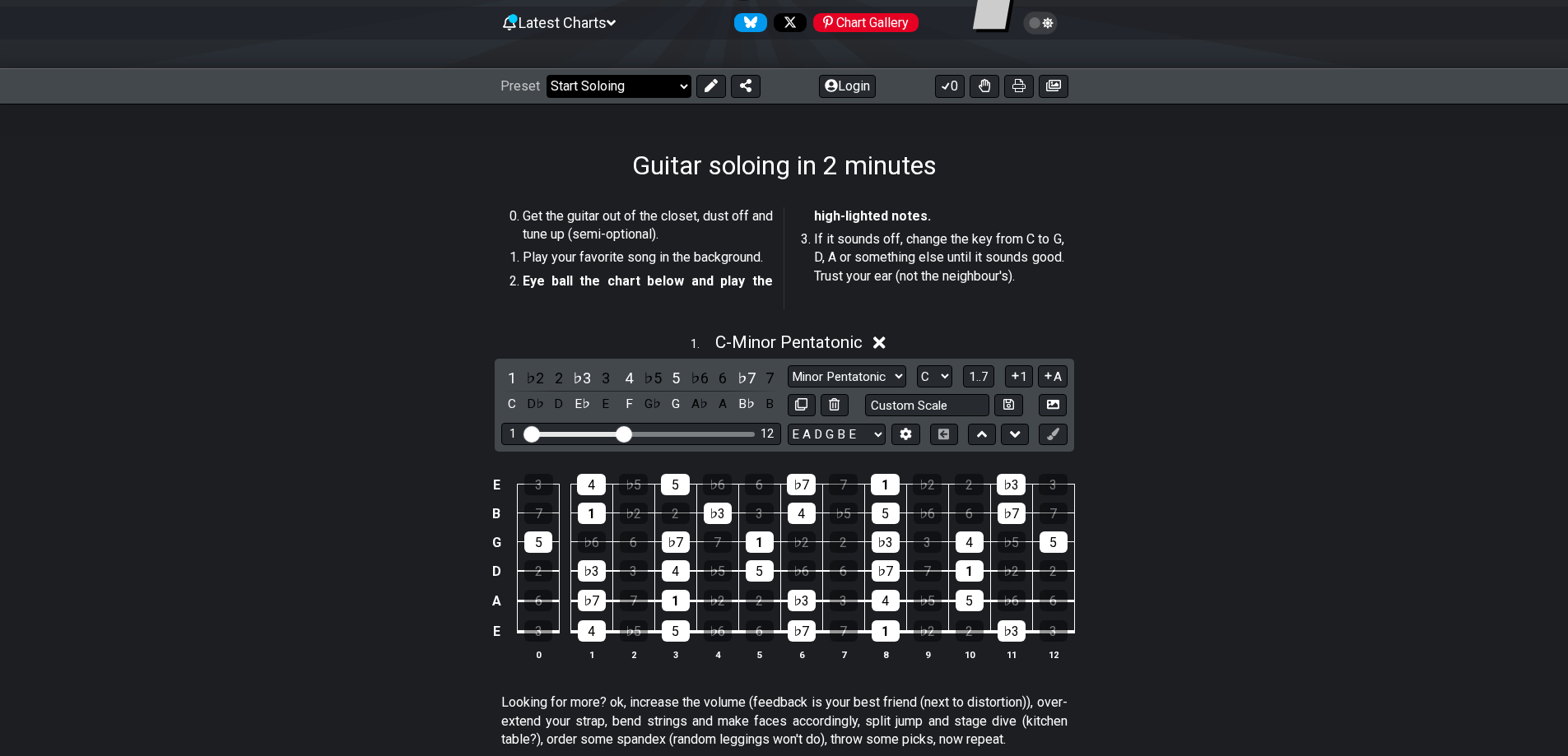
click at [647, 79] on select "Welcome to #fretflip! Initial Preset Custom Preset Minor Pentatonic Major Penta…" at bounding box center [618, 86] width 145 height 23
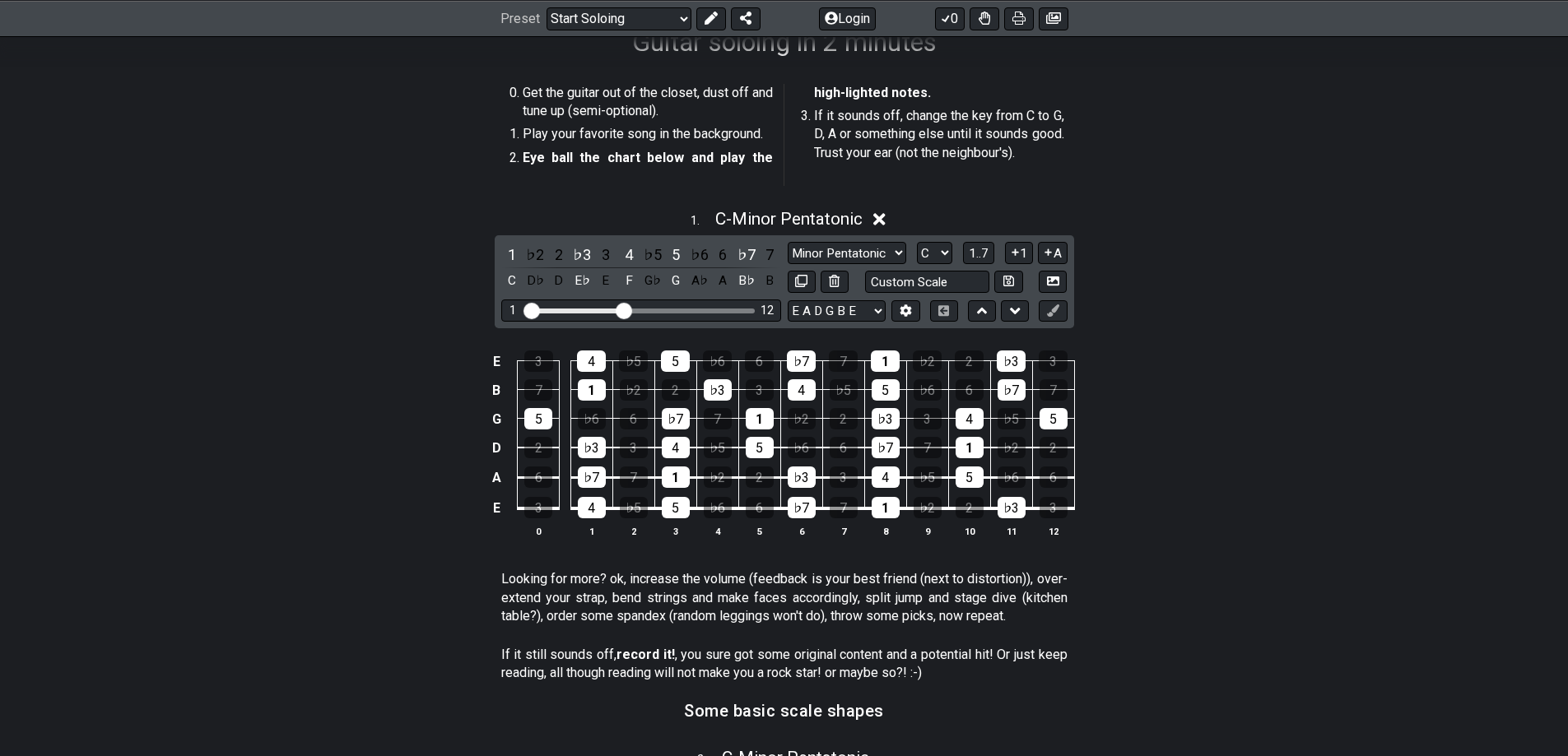
scroll to position [82, 0]
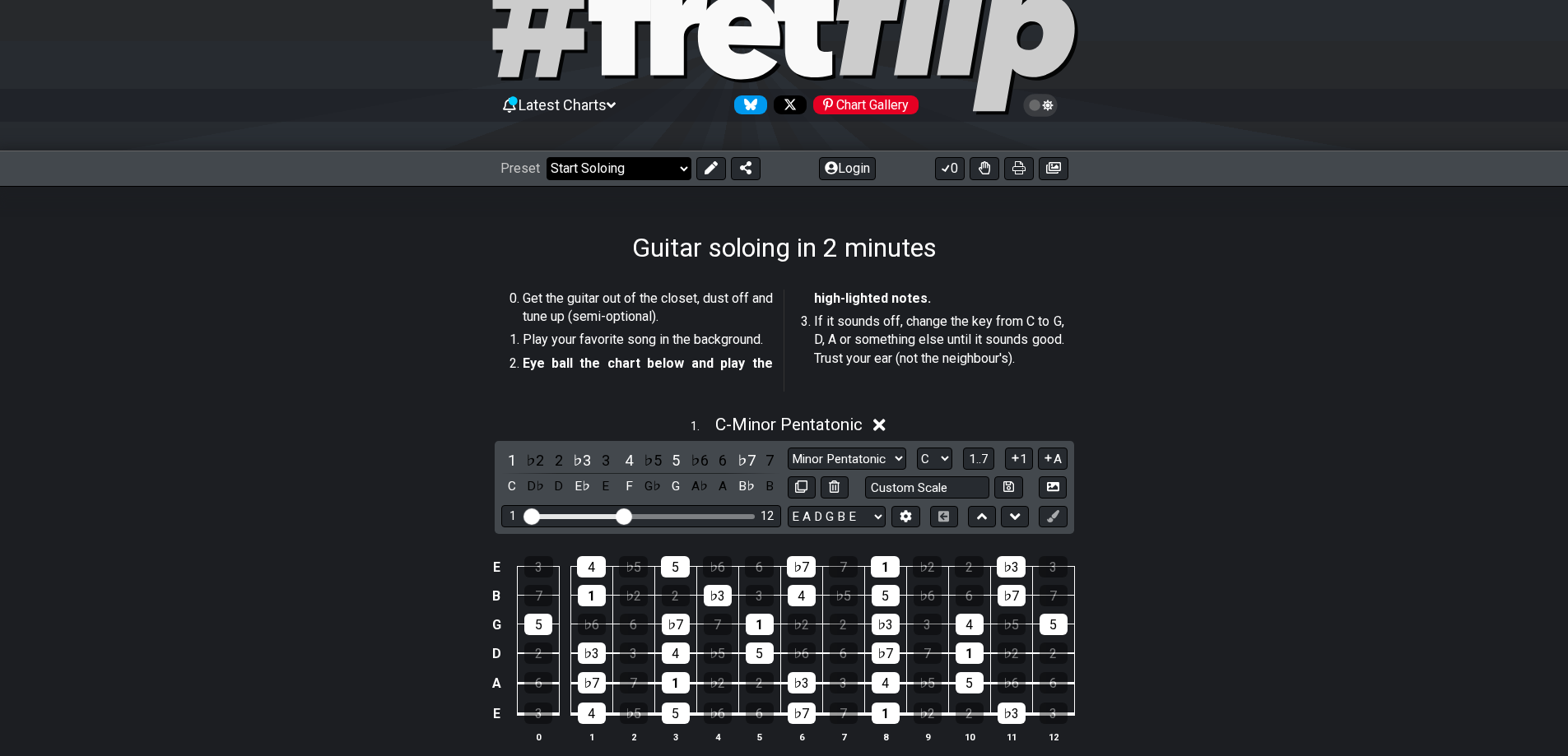
click at [648, 173] on select "Welcome to #fretflip! Initial Preset Custom Preset Minor Pentatonic Major Penta…" at bounding box center [618, 168] width 145 height 23
click at [547, 157] on select "Welcome to #fretflip! Initial Preset Custom Preset Minor Pentatonic Major Penta…" at bounding box center [618, 168] width 145 height 23
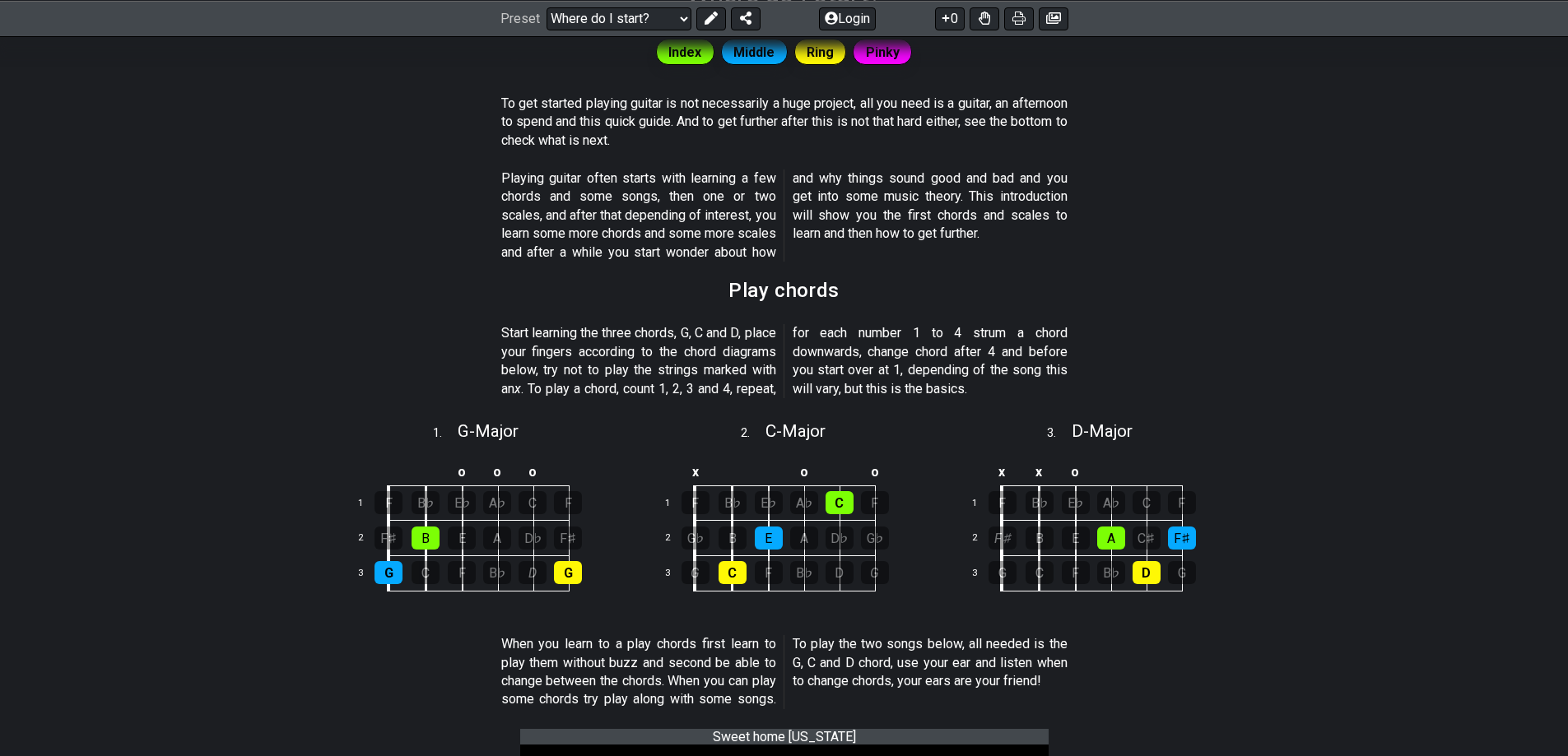
scroll to position [247, 0]
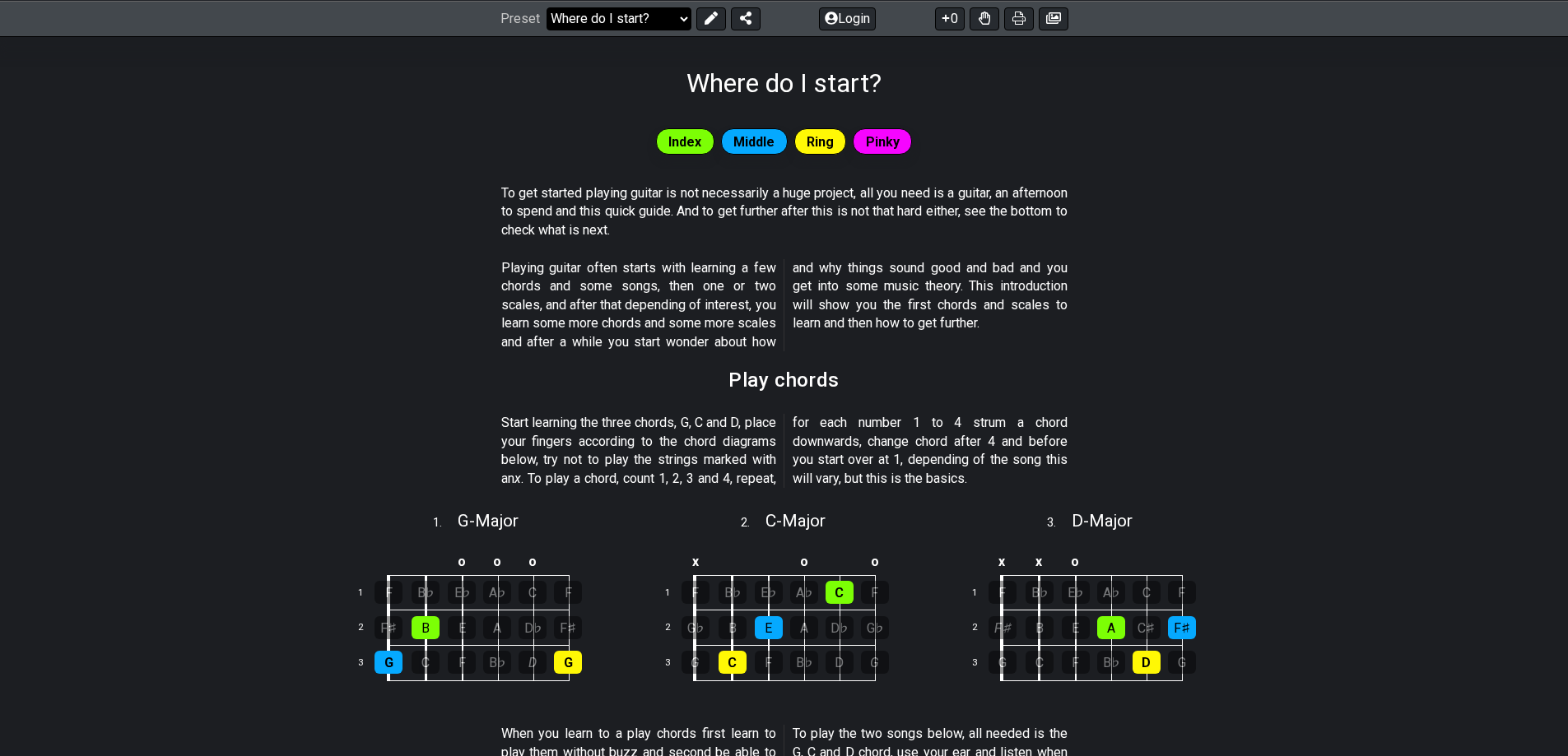
click at [641, 23] on select "Welcome to #fretflip! Initial Preset Custom Preset Minor Pentatonic Major Penta…" at bounding box center [618, 18] width 145 height 23
click at [547, 7] on select "Welcome to #fretflip! Initial Preset Custom Preset Minor Pentatonic Major Penta…" at bounding box center [618, 18] width 145 height 23
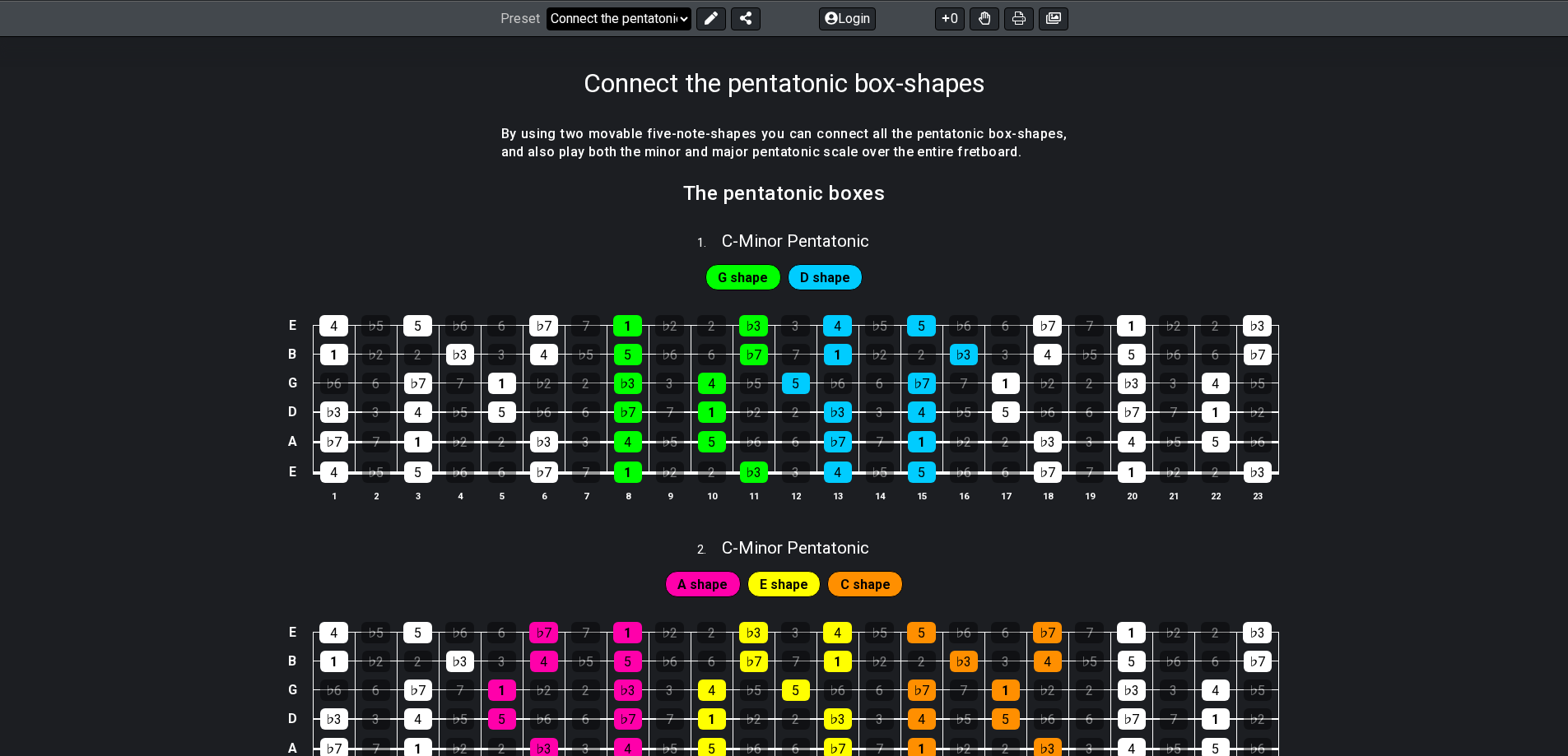
click at [647, 15] on select "Welcome to #fretflip! Initial Preset Custom Preset Minor Pentatonic Major Penta…" at bounding box center [618, 18] width 145 height 23
click at [547, 7] on select "Welcome to #fretflip! Initial Preset Custom Preset Minor Pentatonic Major Penta…" at bounding box center [618, 18] width 145 height 23
select select "/guitar-scales"
select select "C"
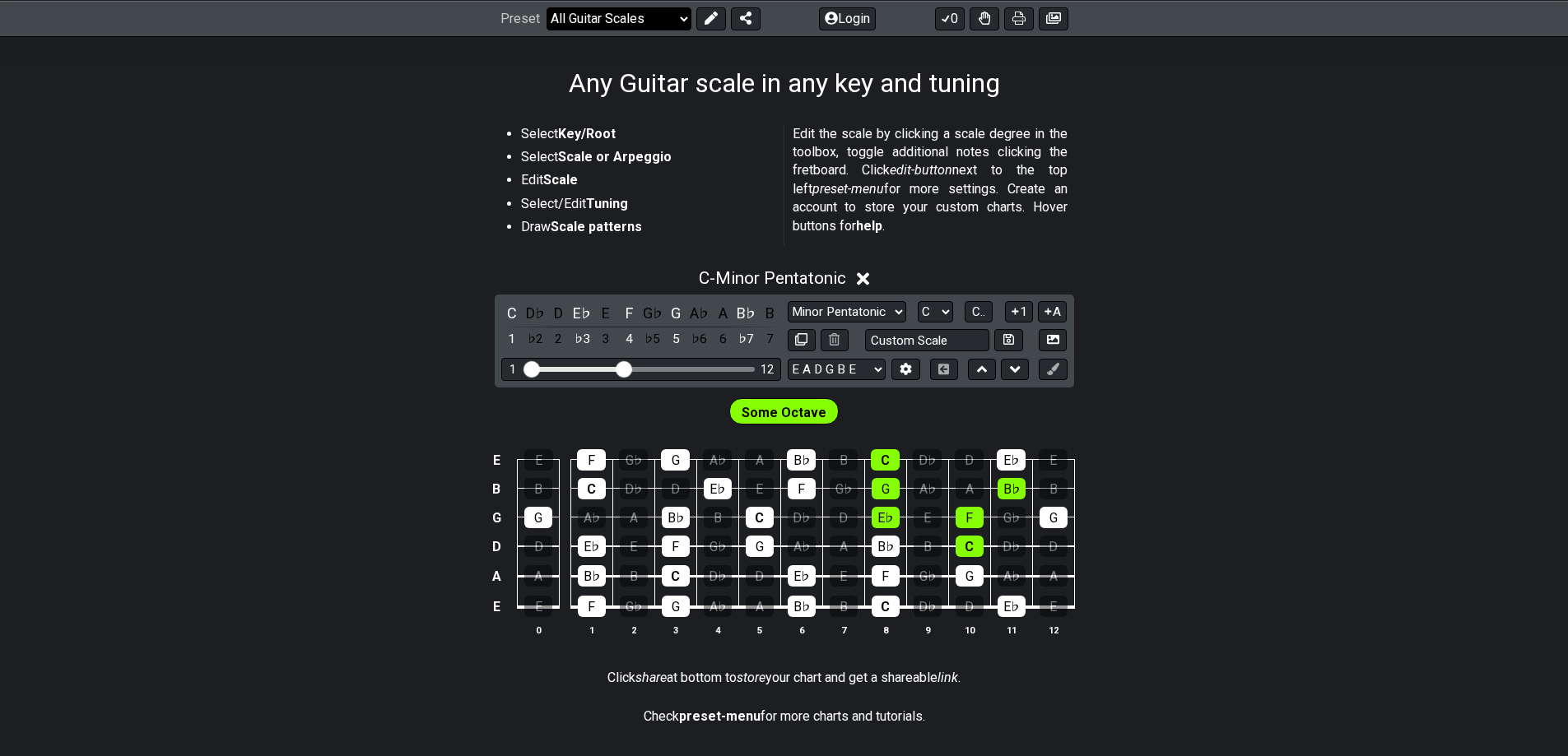
click at [636, 18] on select "Welcome to #fretflip! Initial Preset Custom Preset Minor Pentatonic Major Penta…" at bounding box center [618, 18] width 145 height 23
